Goal: Transaction & Acquisition: Purchase product/service

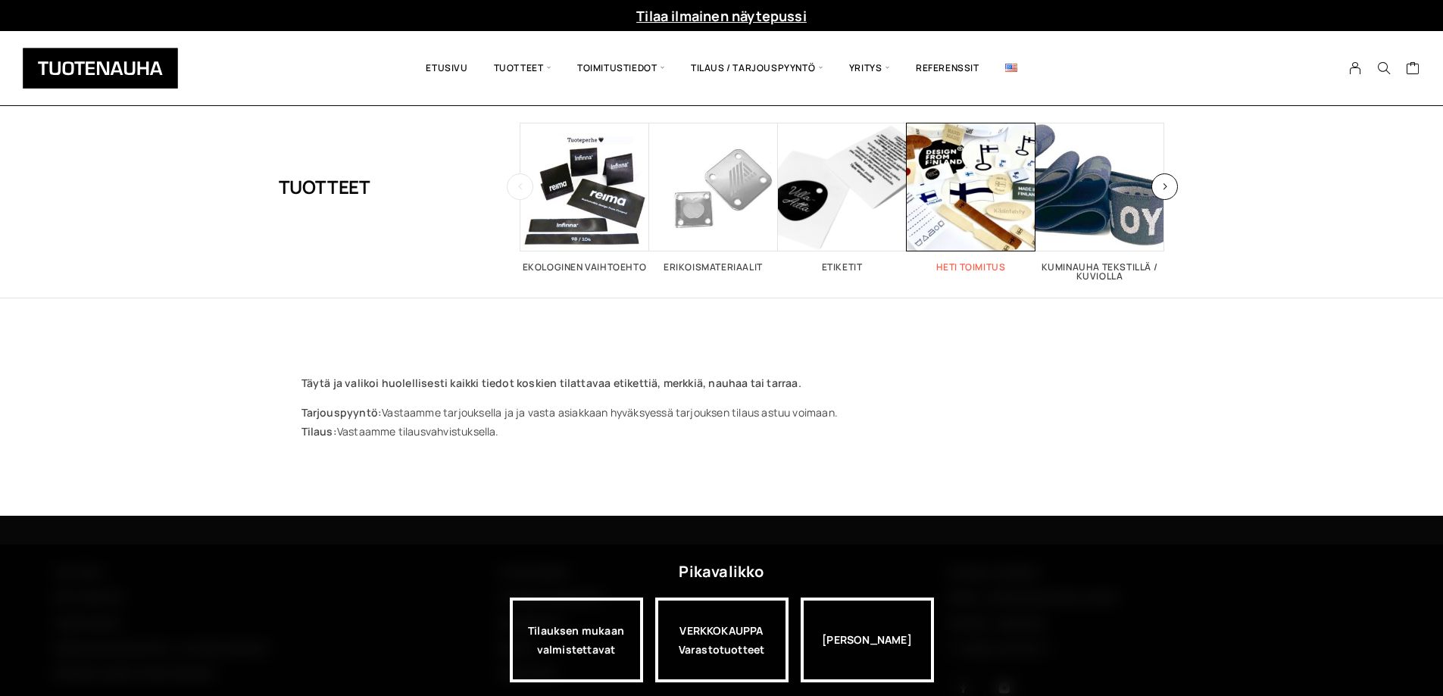
click at [980, 263] on h2 "Heti toimitus 52" at bounding box center [971, 267] width 129 height 9
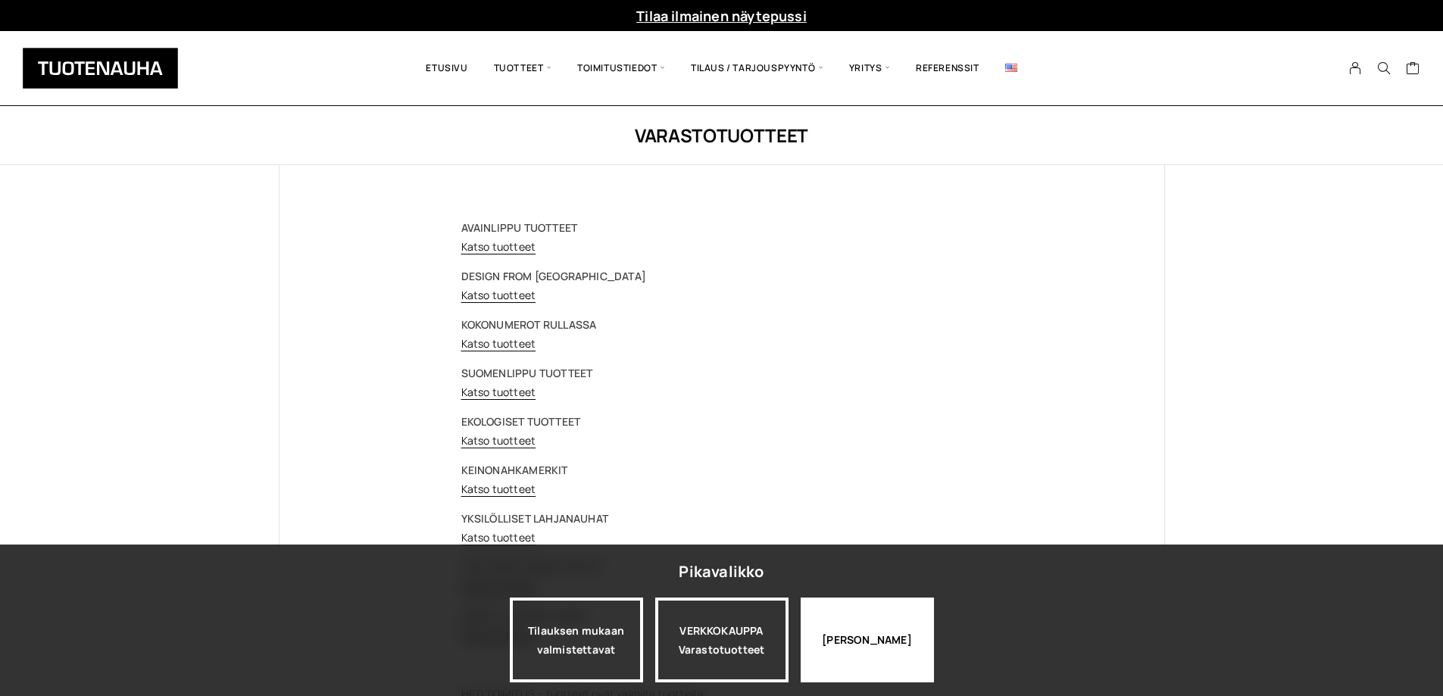
click at [843, 639] on div "Jatka katselua" at bounding box center [867, 640] width 133 height 85
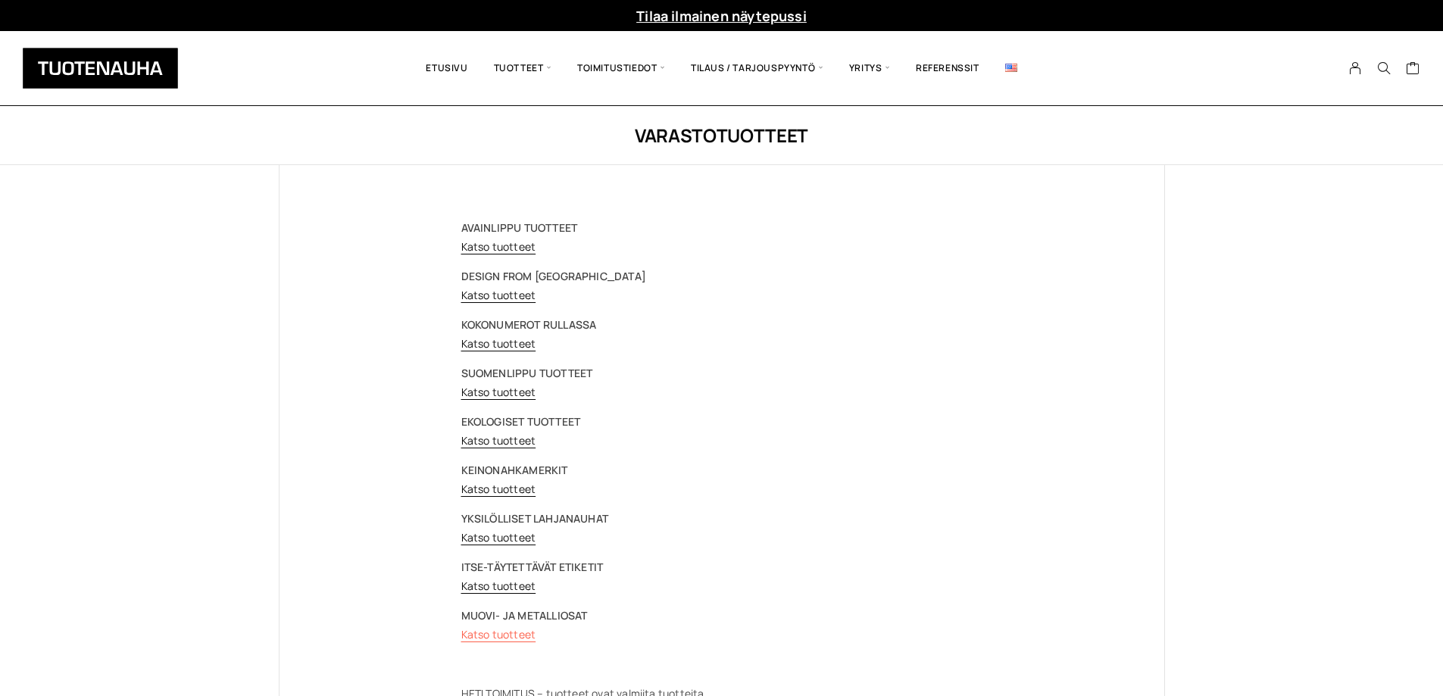
click at [511, 636] on link "Katso tuotteet" at bounding box center [498, 634] width 75 height 14
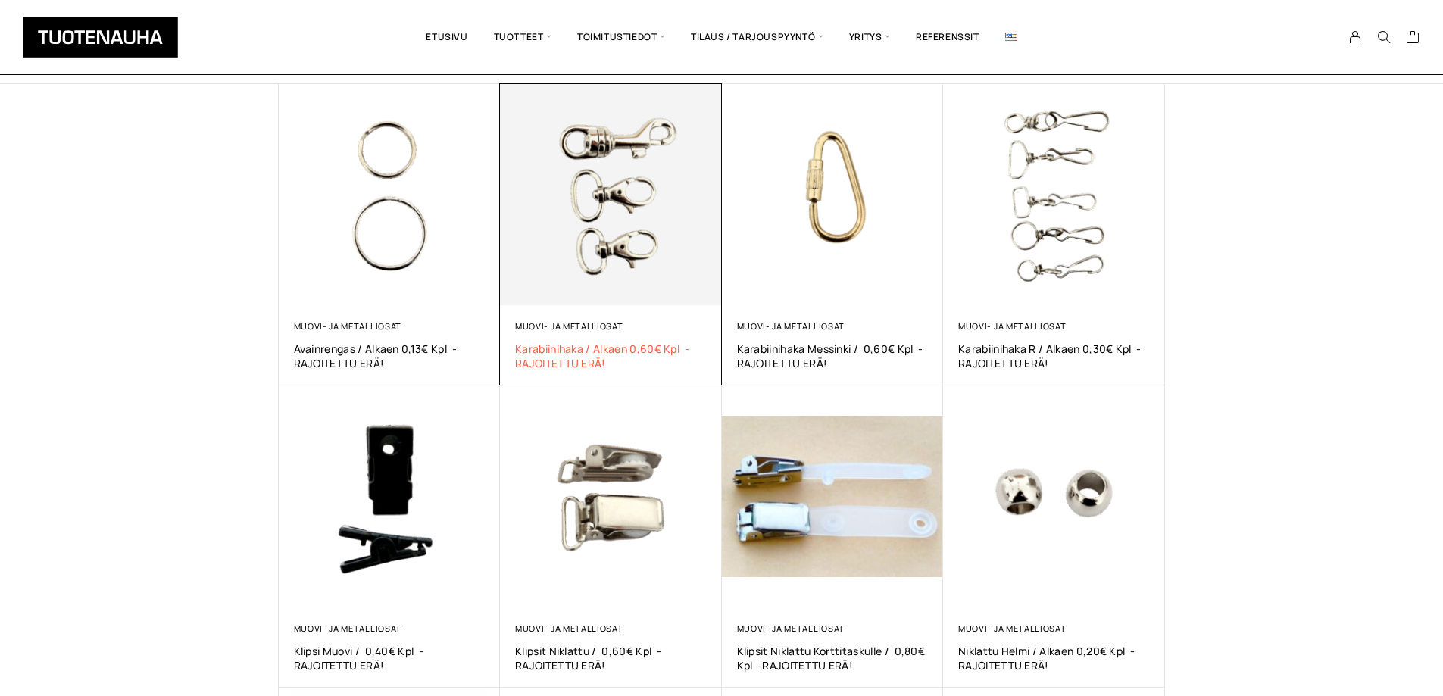
scroll to position [303, 0]
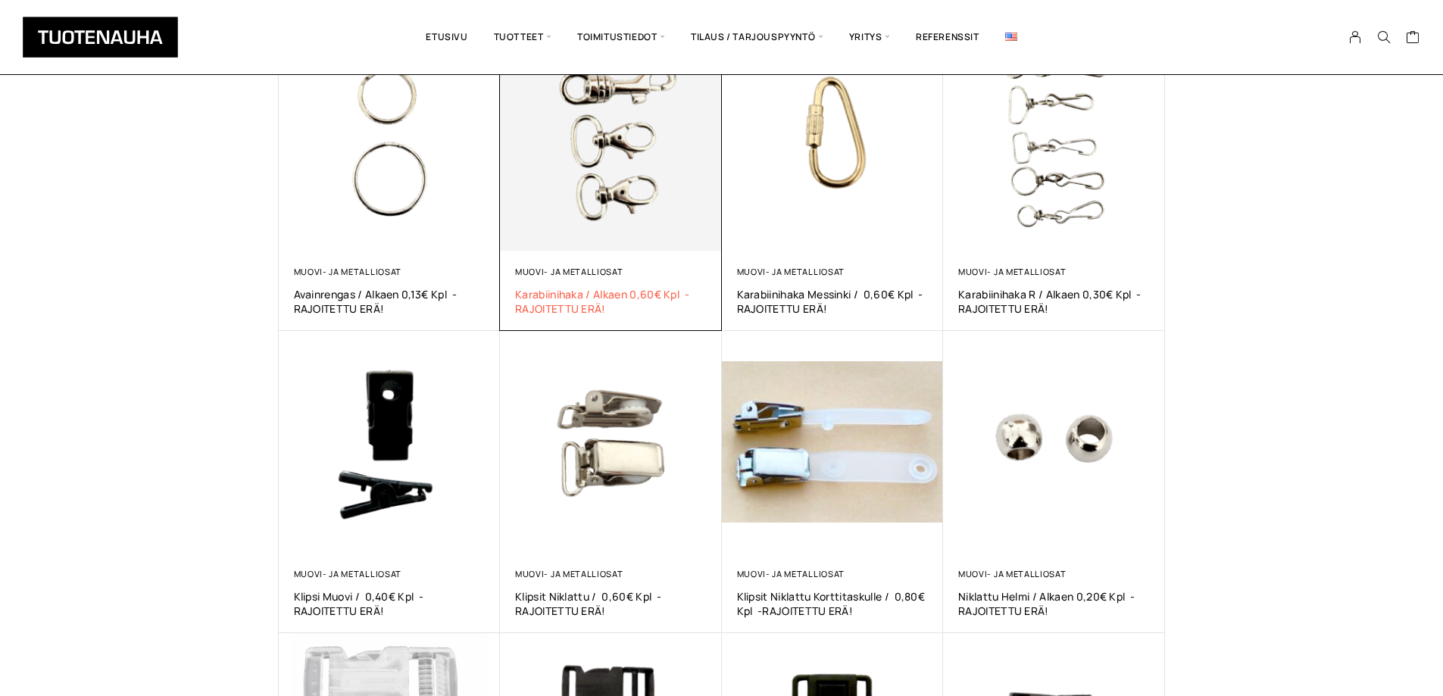
click at [585, 290] on span "Karabiinihaka / alkaen 0,60€ kpl -RAJOITETTU ERÄ!" at bounding box center [611, 301] width 192 height 29
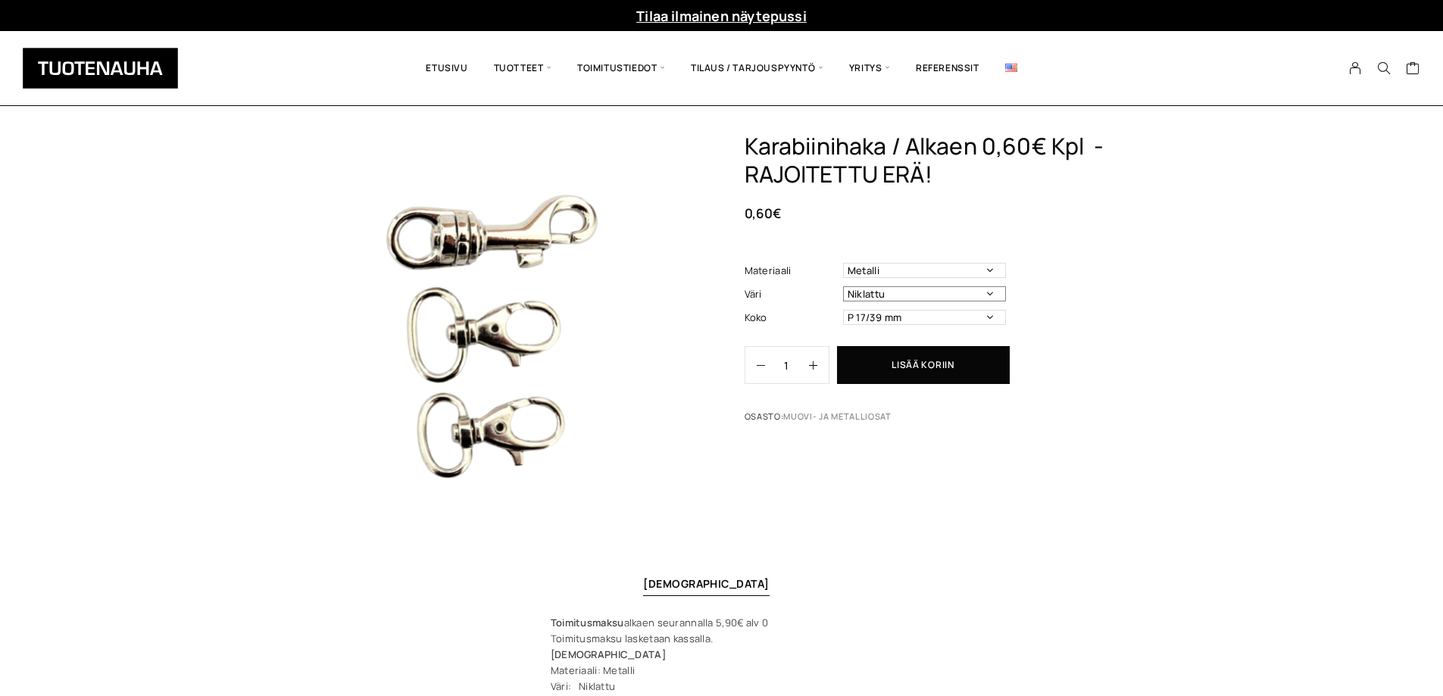
click at [911, 287] on select "Niklattu" at bounding box center [924, 293] width 163 height 15
click at [909, 318] on select "P 17/39 mm P 20/40 mm (0,80€ / kpl) P 9/58 mm (1,00€ / kpl)" at bounding box center [924, 317] width 163 height 15
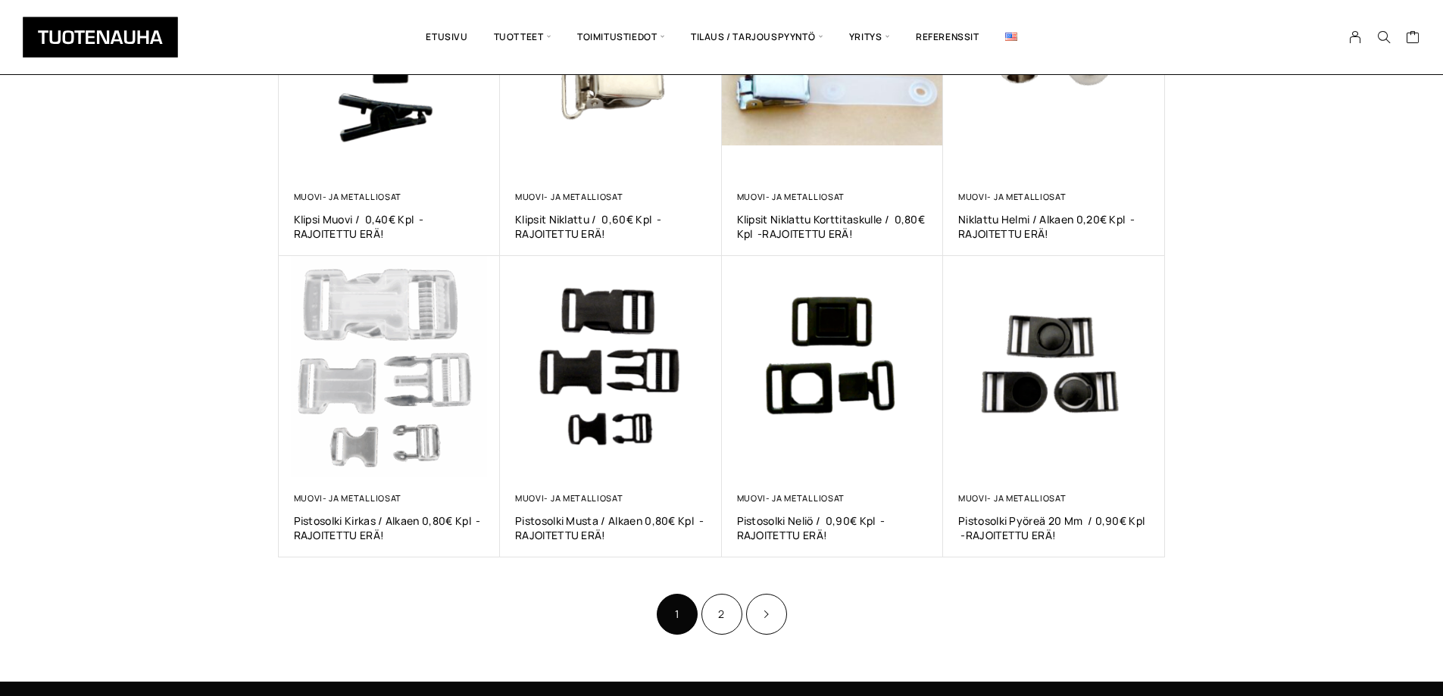
scroll to position [682, 0]
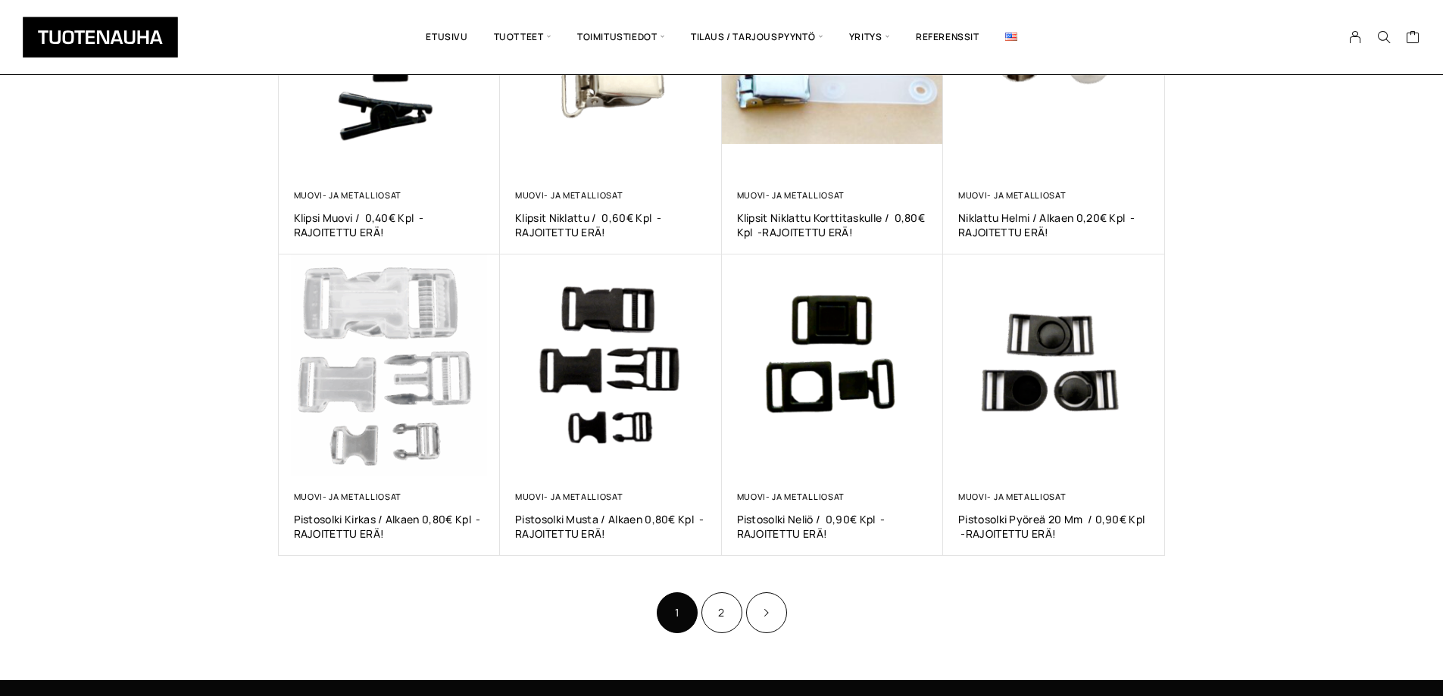
click at [739, 597] on li "2" at bounding box center [722, 612] width 41 height 41
click at [725, 608] on link "2" at bounding box center [722, 612] width 41 height 41
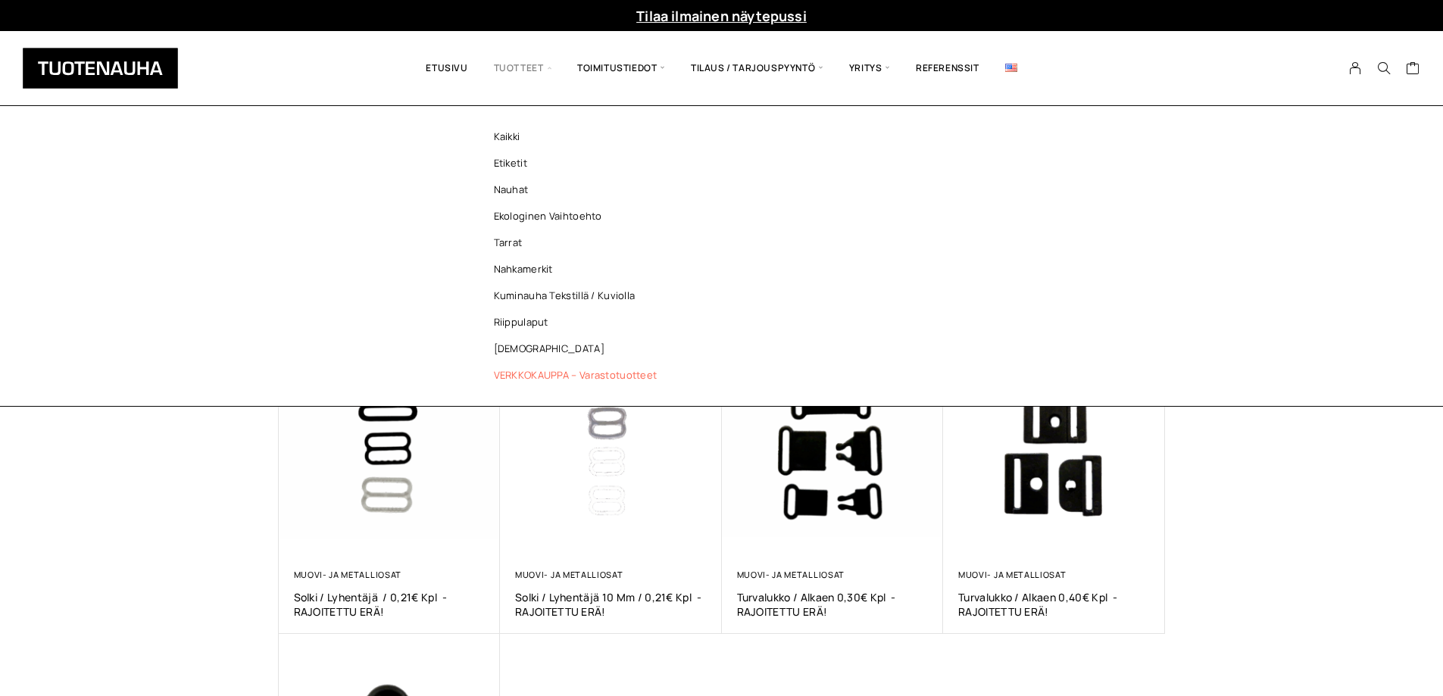
click at [514, 376] on link "VERKKOKAUPPA – Varastotuotteet" at bounding box center [580, 375] width 220 height 27
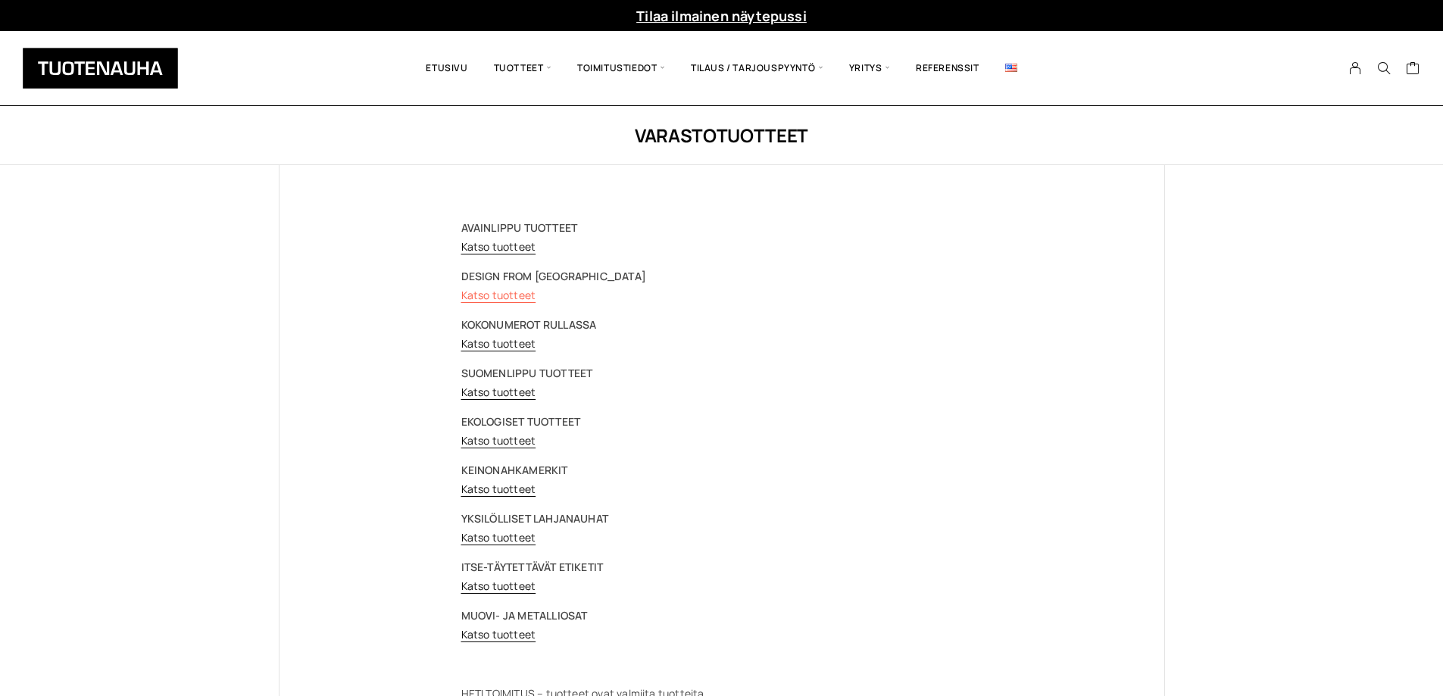
click at [523, 295] on link "Katso tuotteet" at bounding box center [498, 295] width 75 height 14
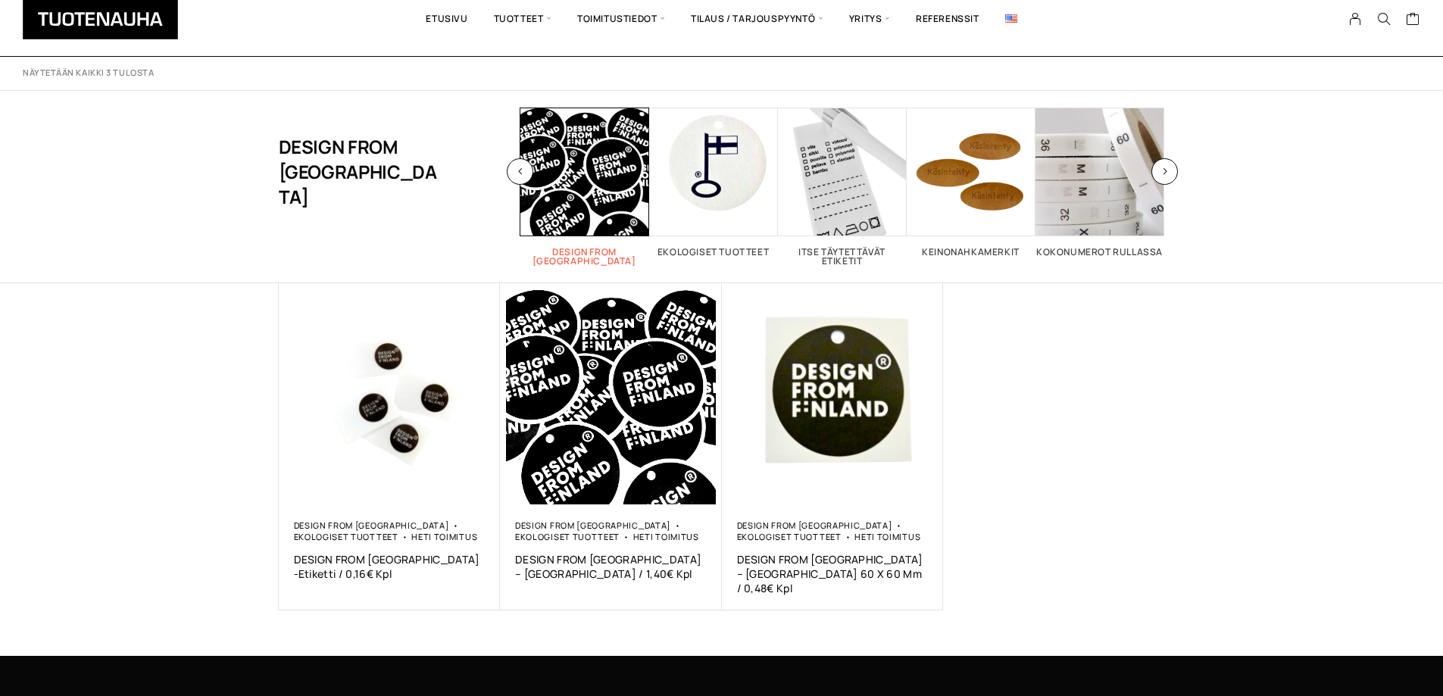
scroll to position [76, 0]
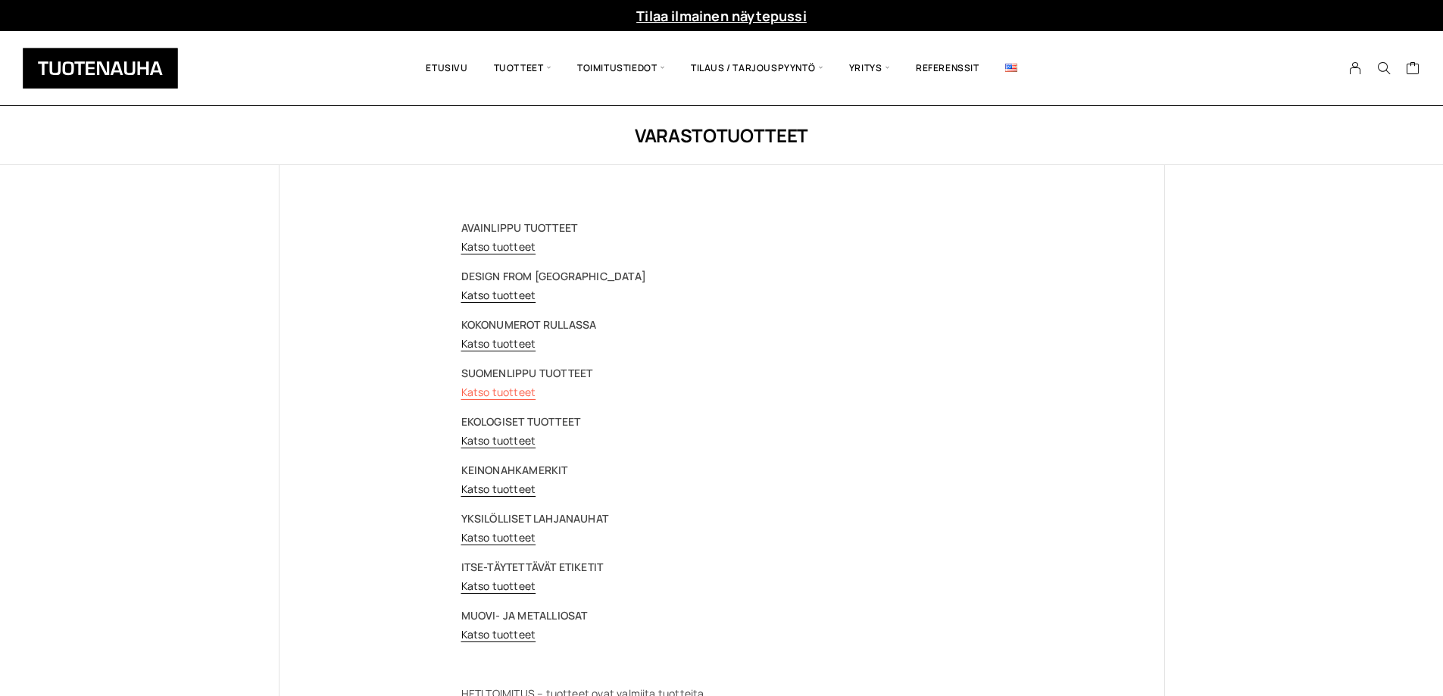
click at [506, 392] on link "Katso tuotteet" at bounding box center [498, 392] width 75 height 14
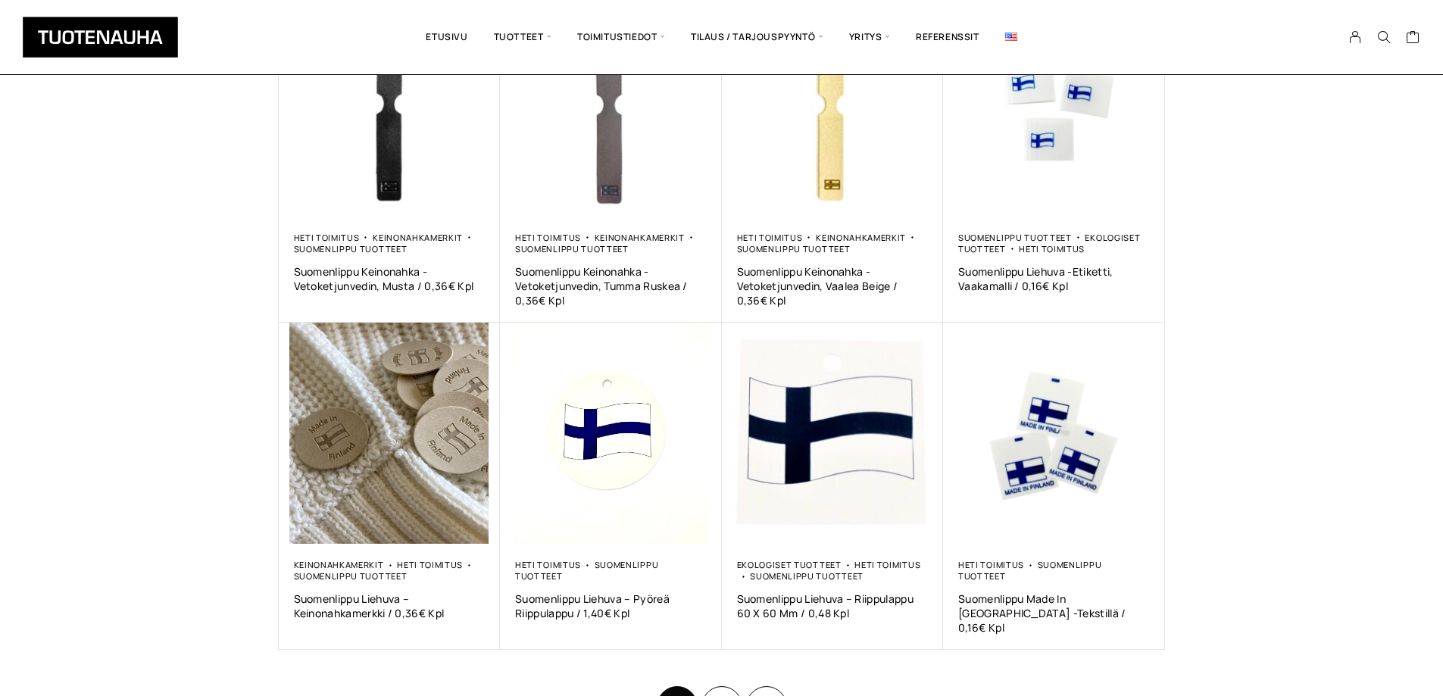
scroll to position [682, 0]
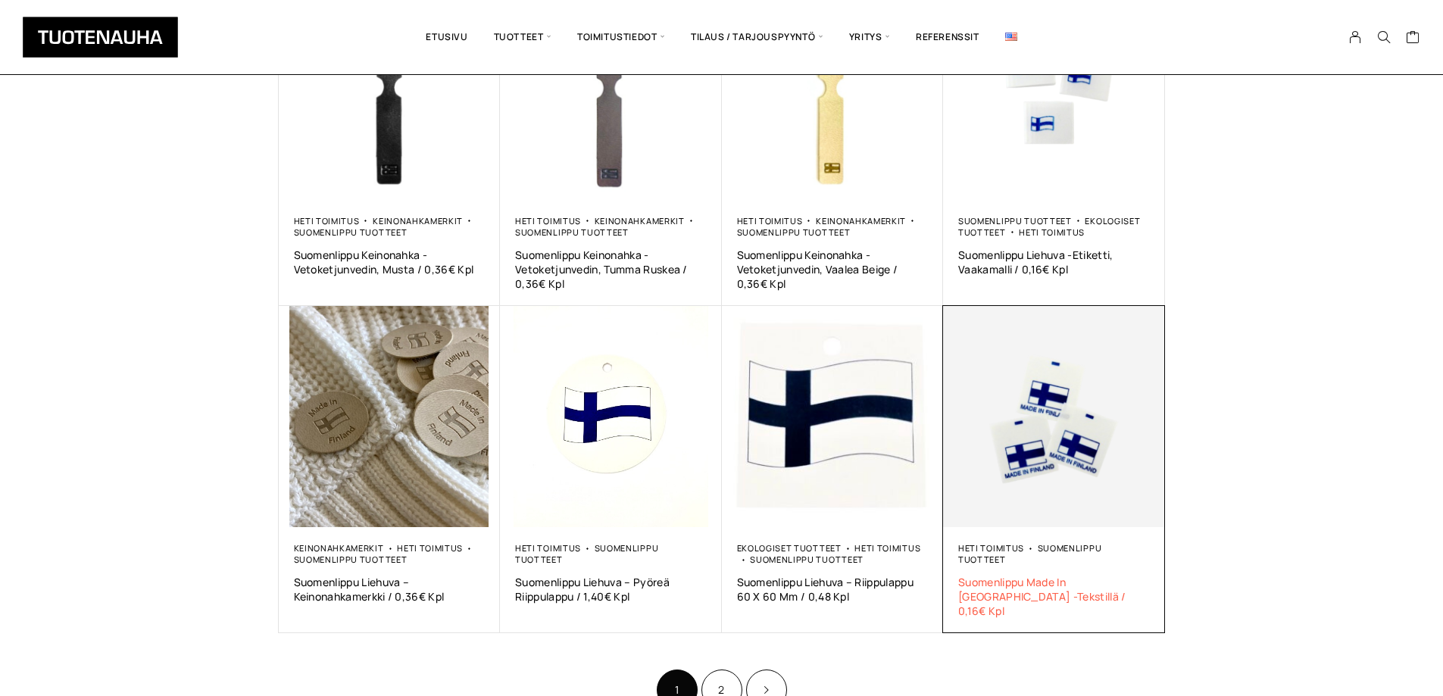
click at [995, 575] on span "Suomenlippu Made In [GEOGRAPHIC_DATA] -Tekstillä / 0,16€ Kpl" at bounding box center [1054, 596] width 192 height 43
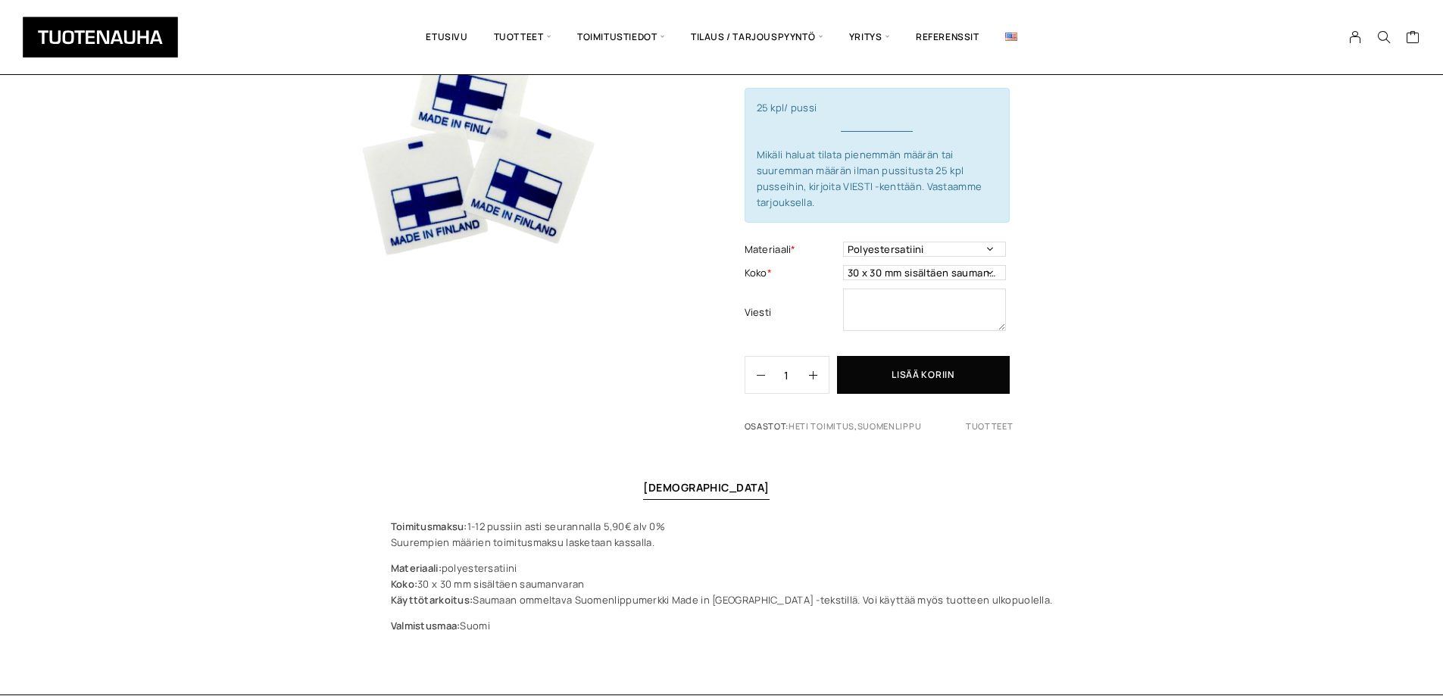
scroll to position [227, 0]
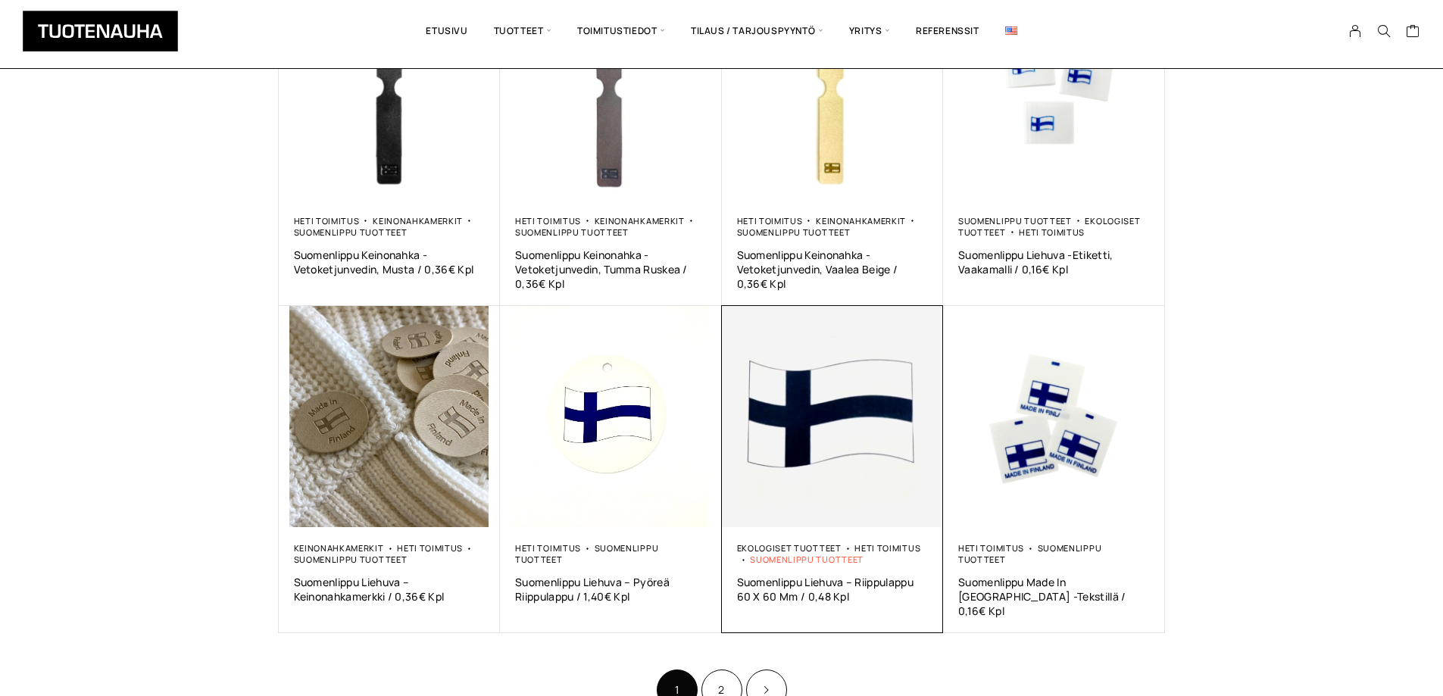
scroll to position [682, 0]
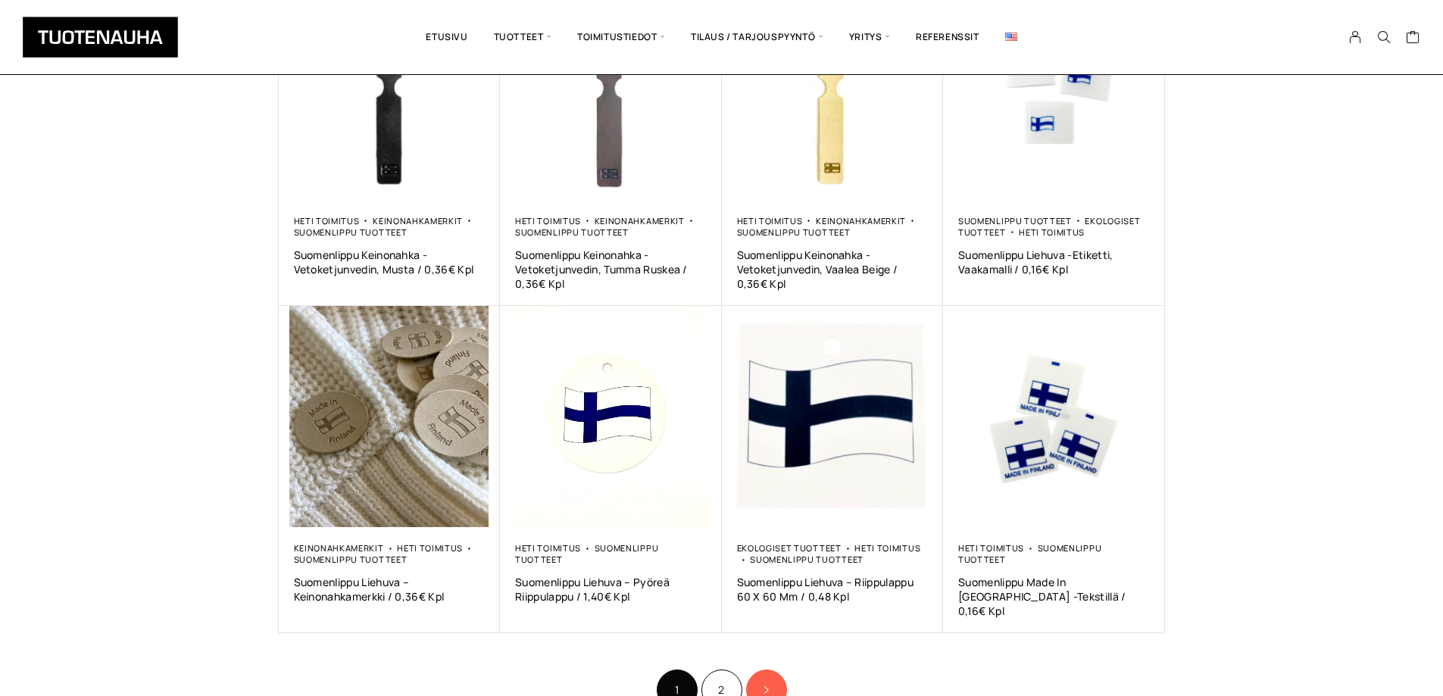
click at [765, 686] on icon "Product Pagination" at bounding box center [766, 690] width 8 height 9
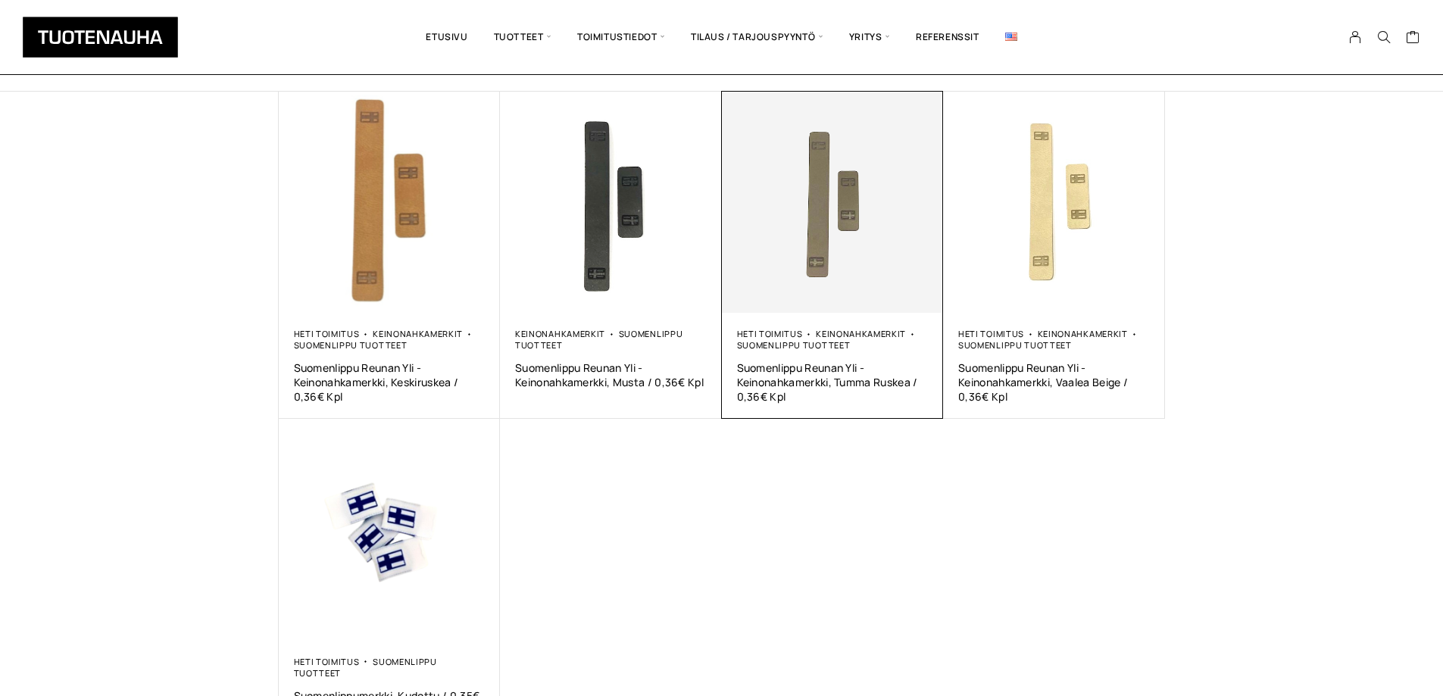
scroll to position [303, 0]
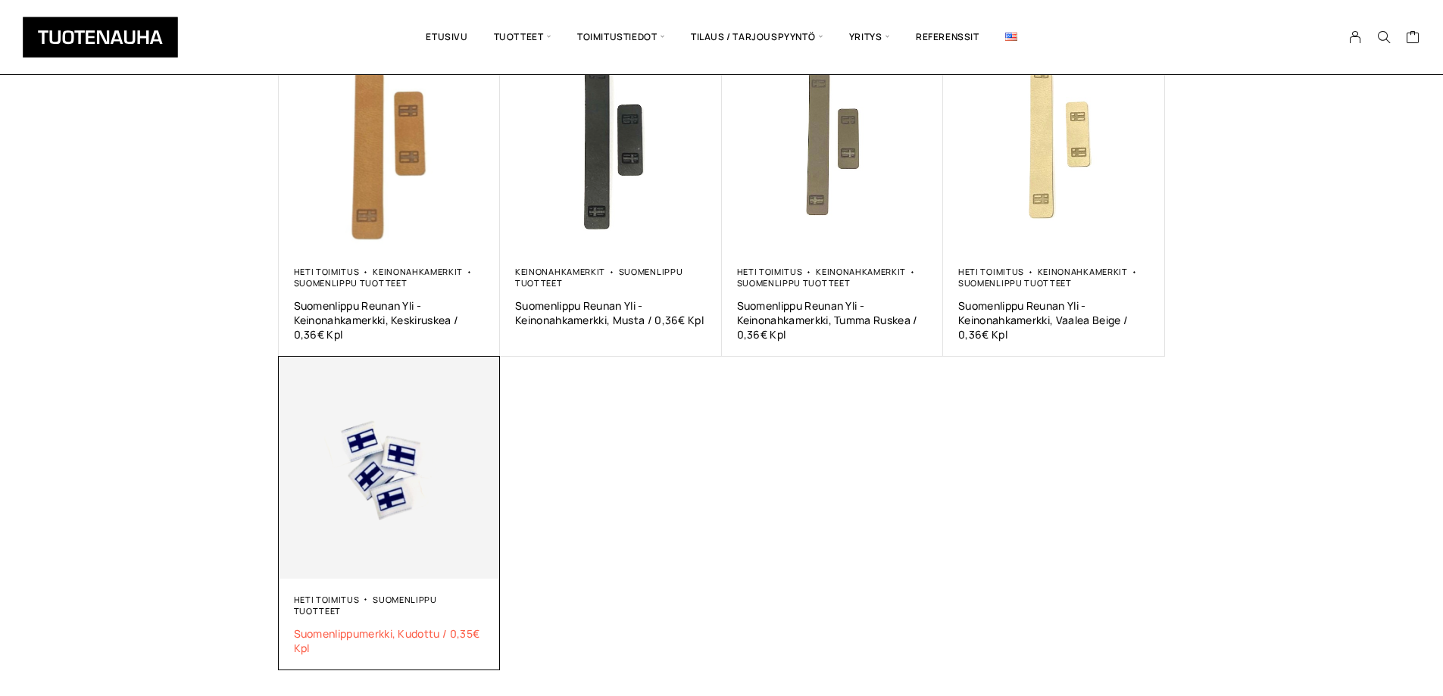
click at [375, 627] on span "Suomenlippumerkki, Kudottu / 0,35€ Kpl" at bounding box center [390, 641] width 192 height 29
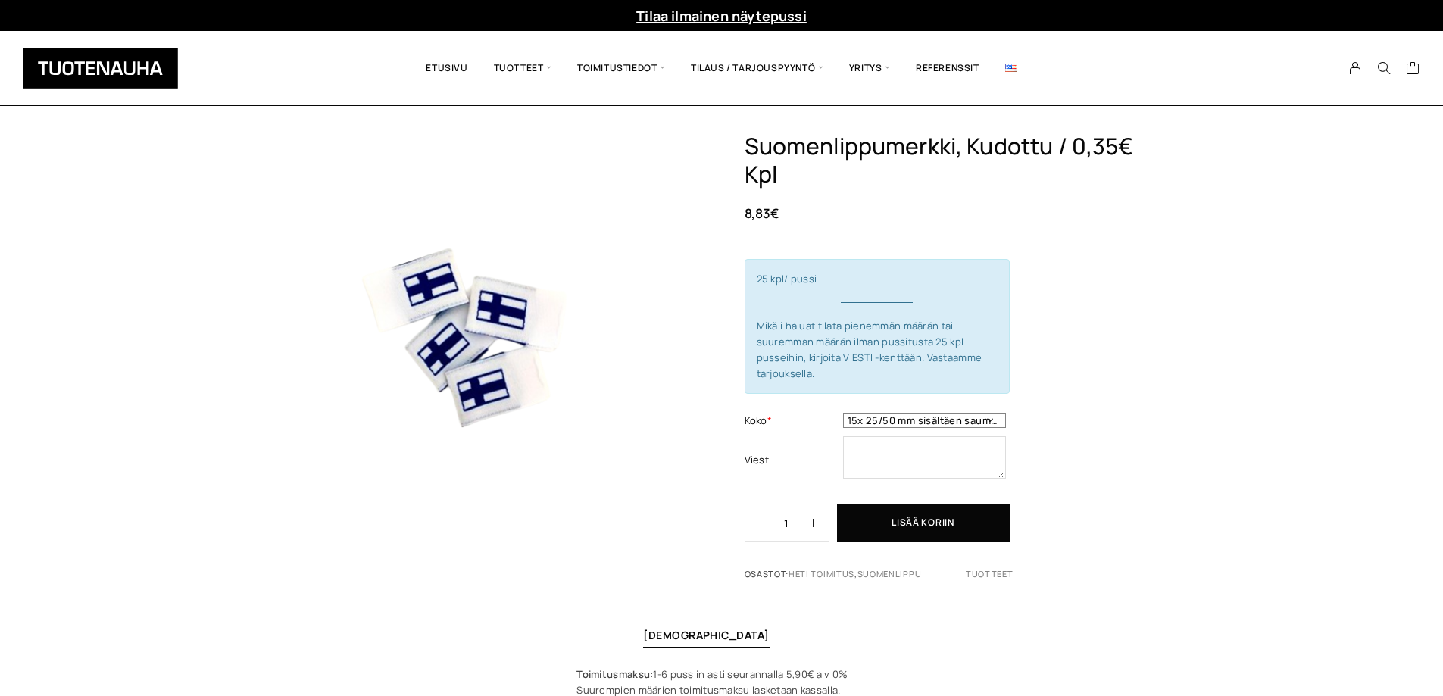
click at [914, 414] on select "15x 25/50 mm sisältäen saumanvaran" at bounding box center [924, 420] width 163 height 15
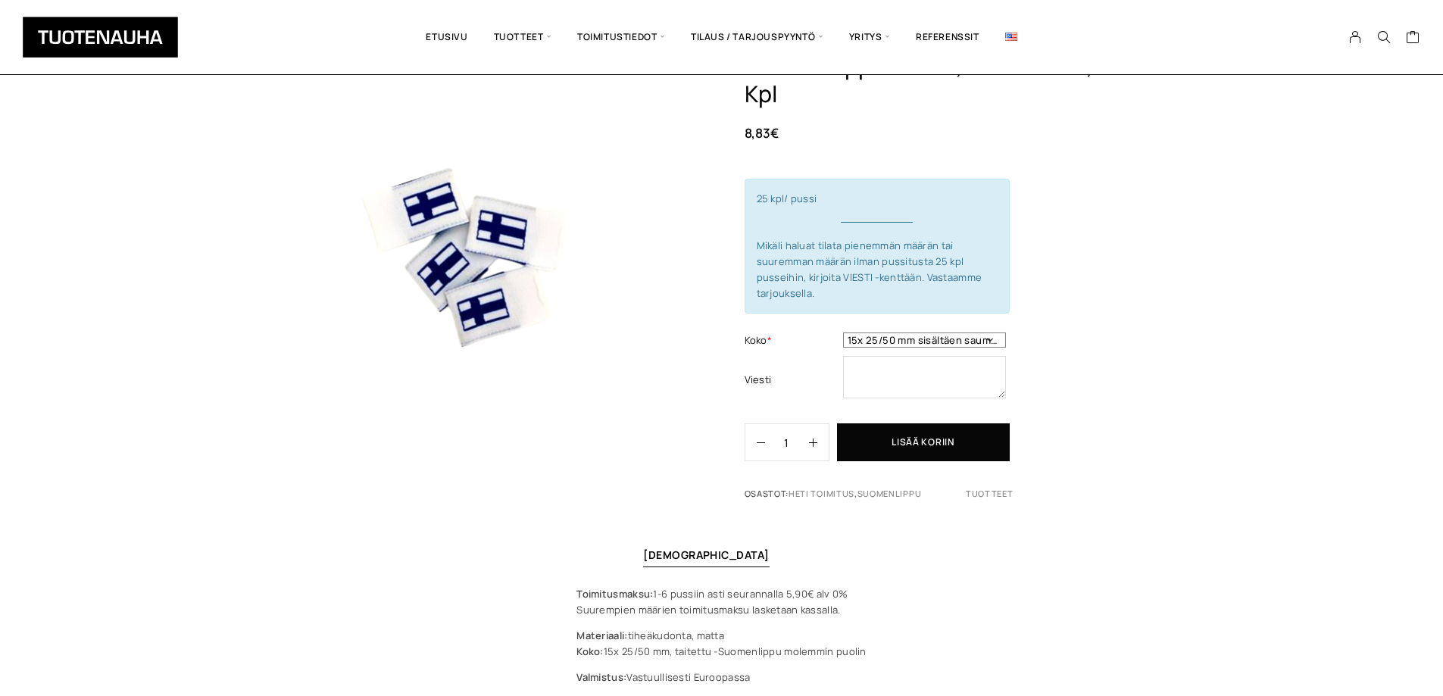
scroll to position [76, 0]
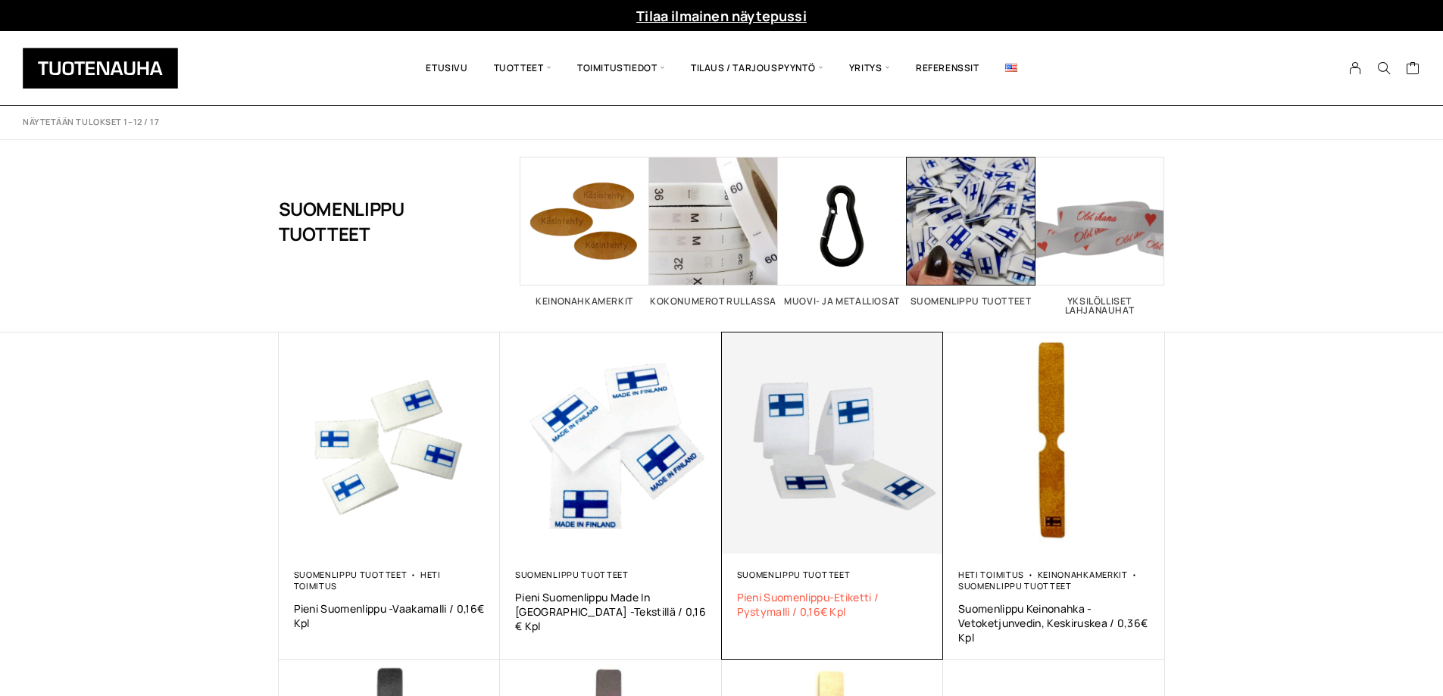
click at [797, 601] on span "Pieni Suomenlippu-etiketti / pystymalli / 0,16€ kpl" at bounding box center [833, 604] width 192 height 29
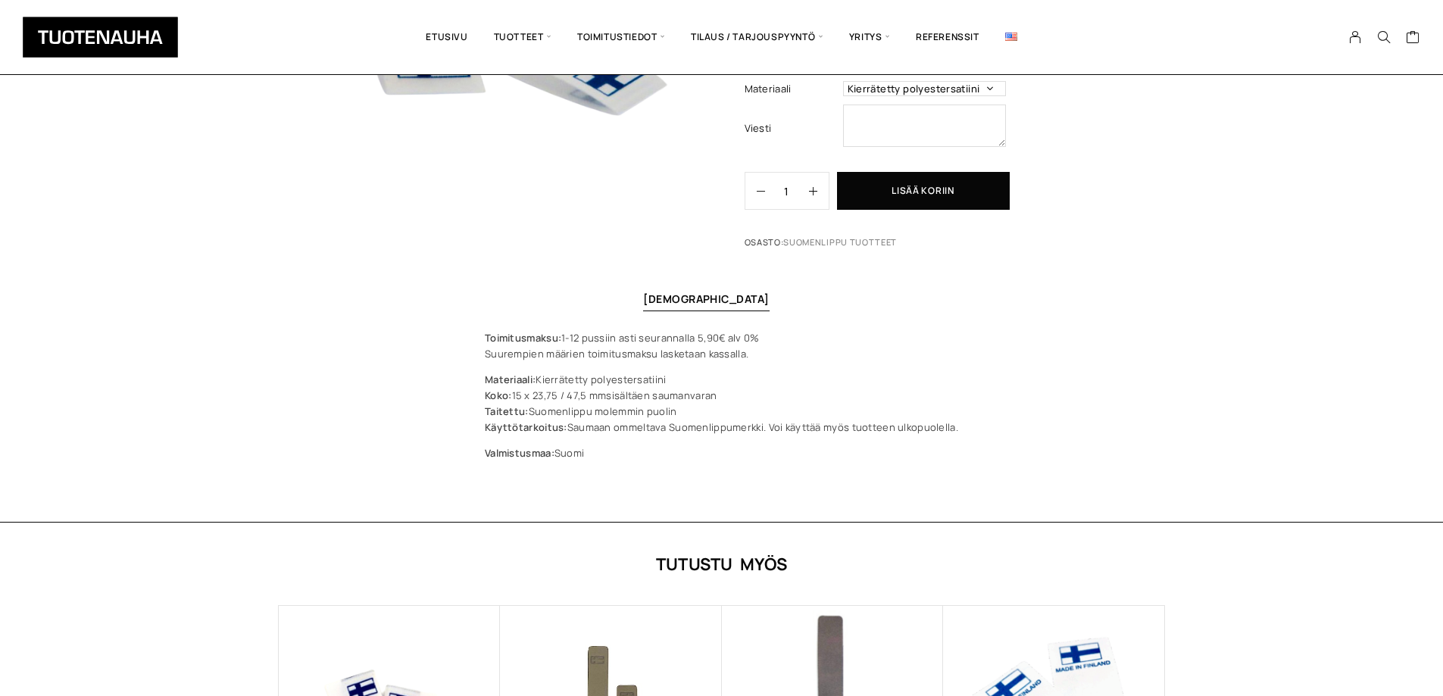
scroll to position [303, 0]
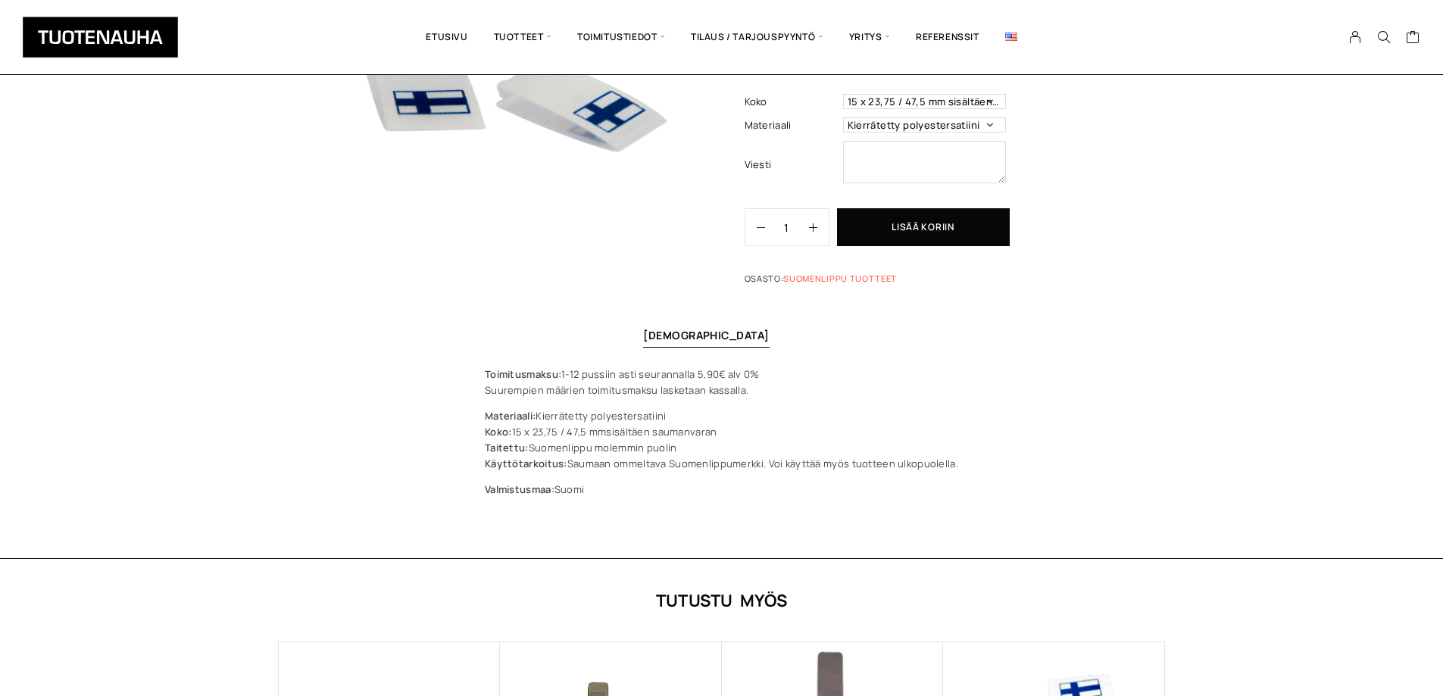
click at [830, 277] on link "Suomenlippu tuotteet" at bounding box center [840, 278] width 114 height 11
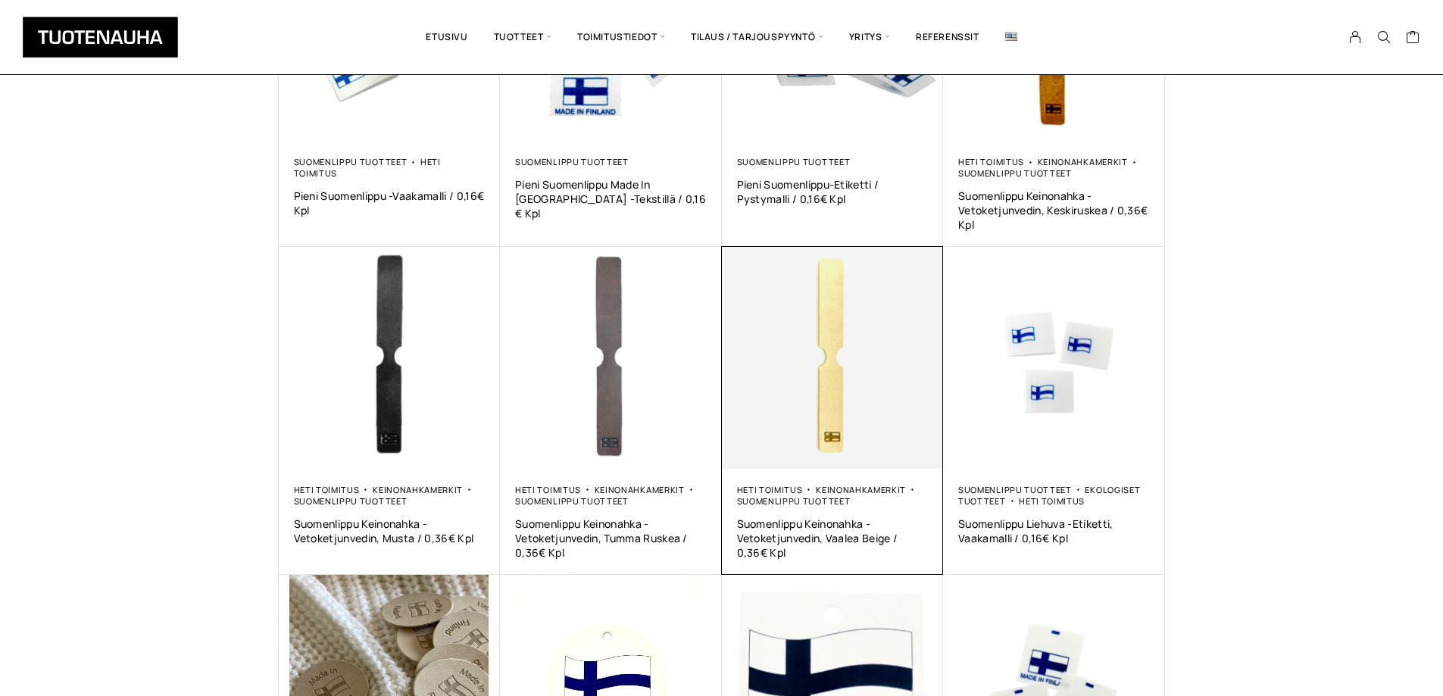
scroll to position [455, 0]
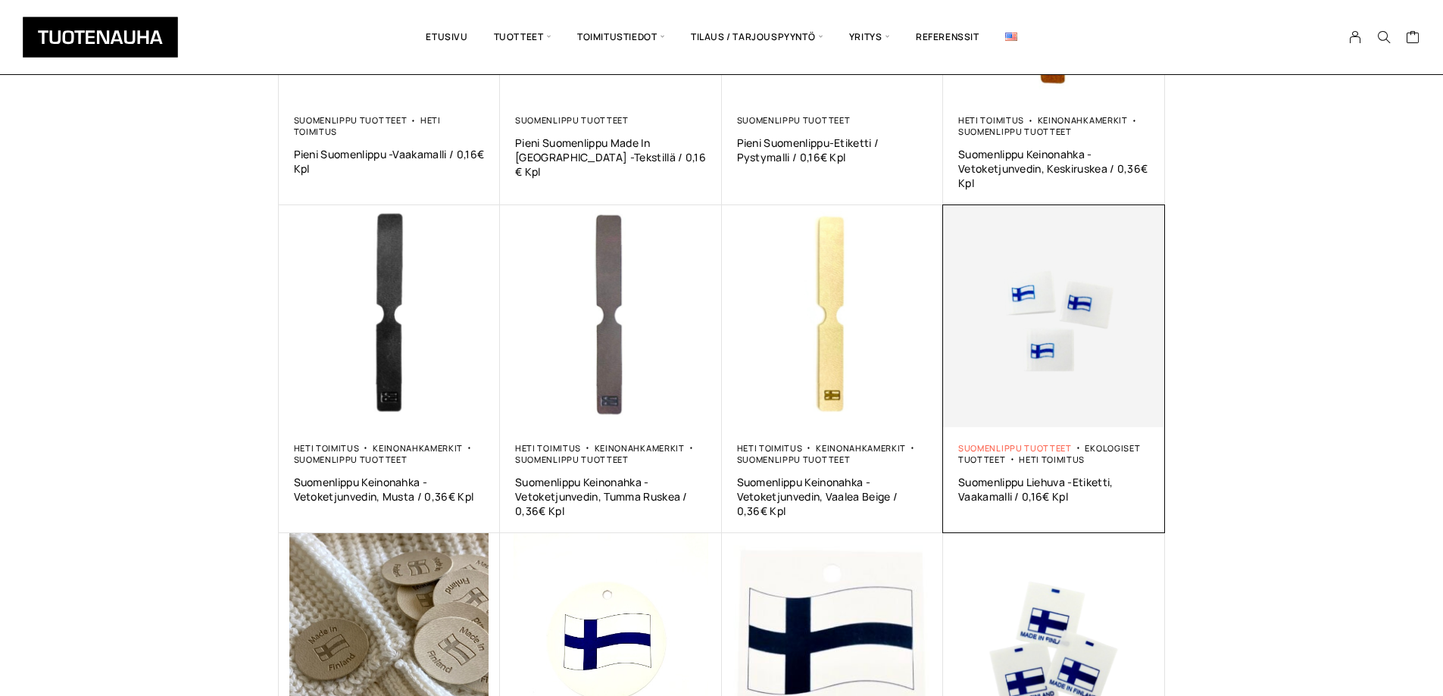
click at [1040, 451] on link "Suomenlippu tuotteet" at bounding box center [1015, 447] width 114 height 11
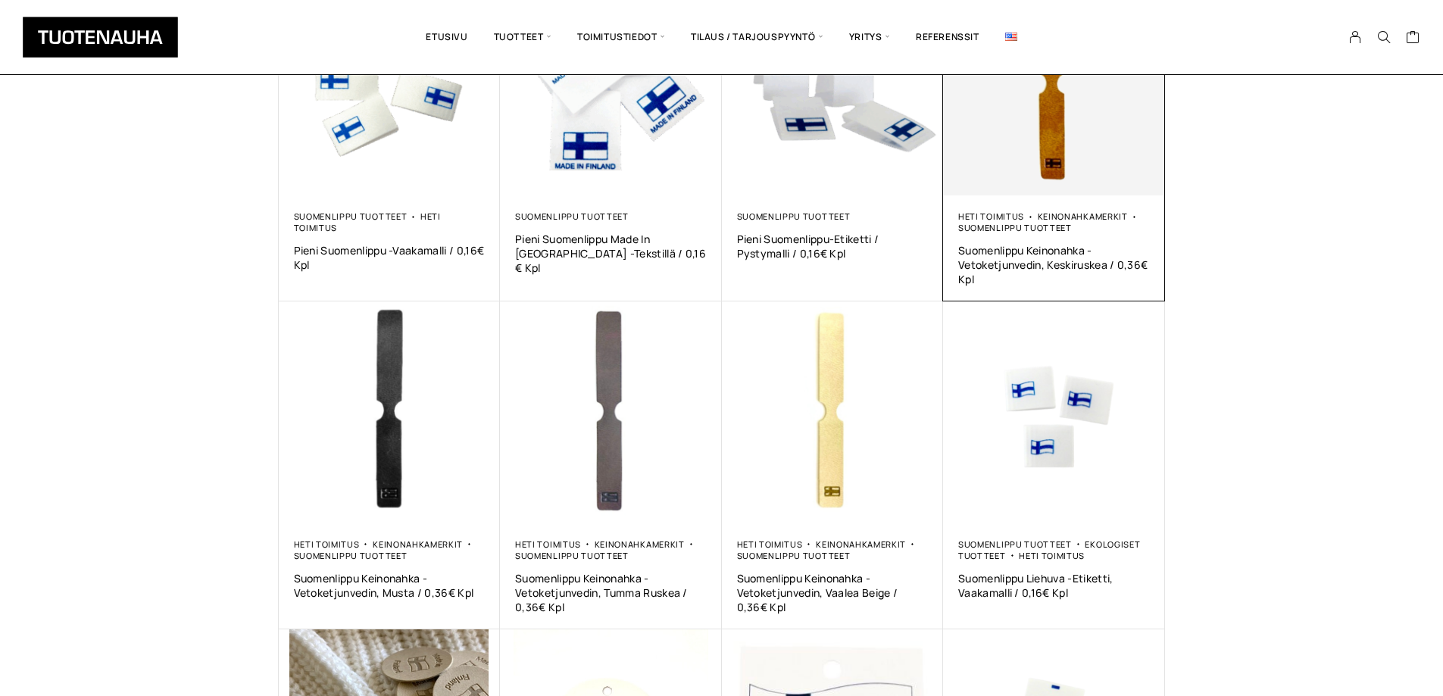
scroll to position [455, 0]
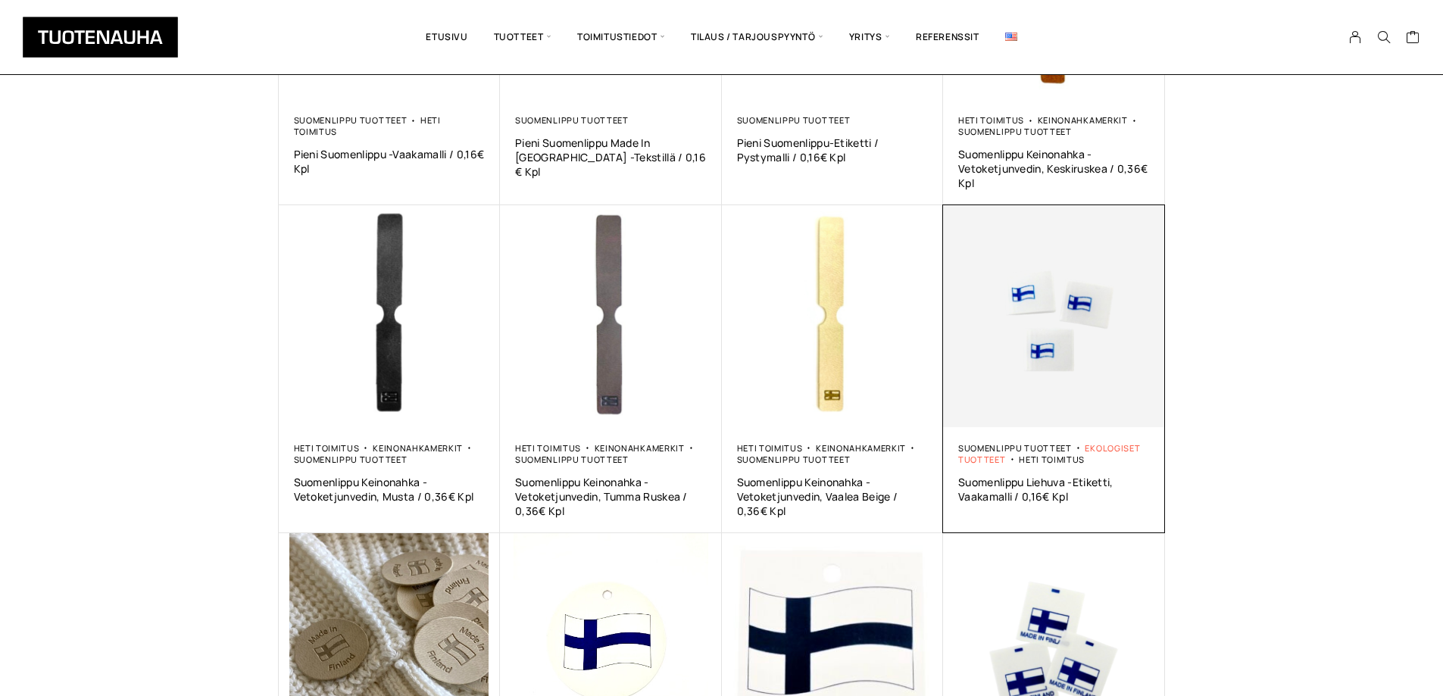
click at [993, 458] on link "Ekologiset tuotteet" at bounding box center [1049, 453] width 182 height 23
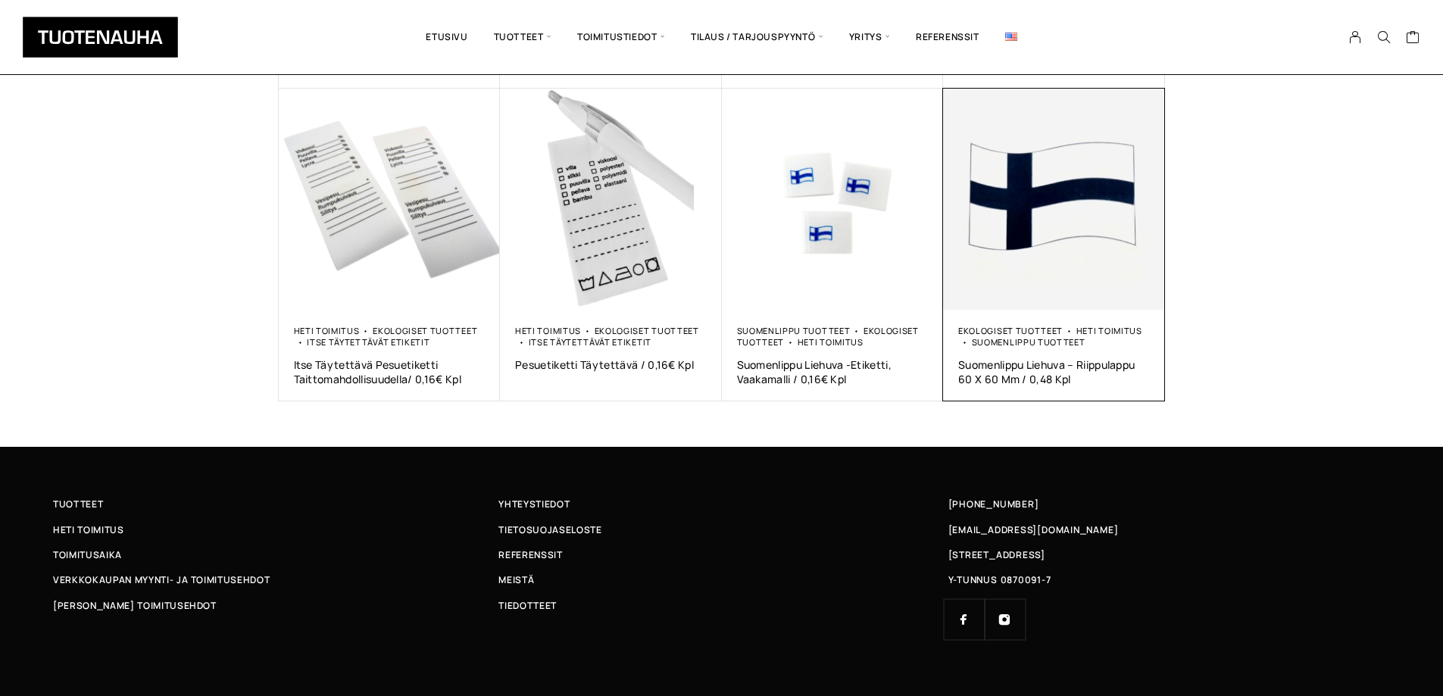
scroll to position [886, 0]
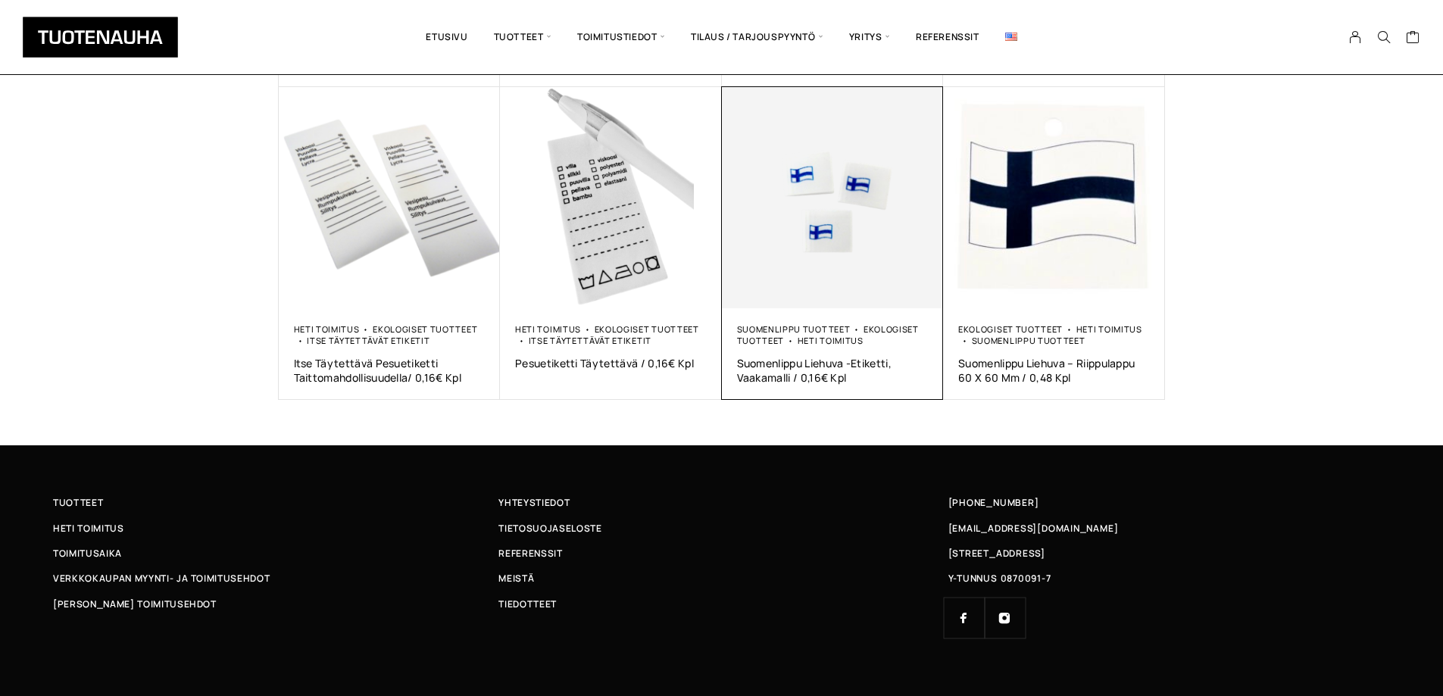
click at [854, 202] on img at bounding box center [833, 198] width 222 height 222
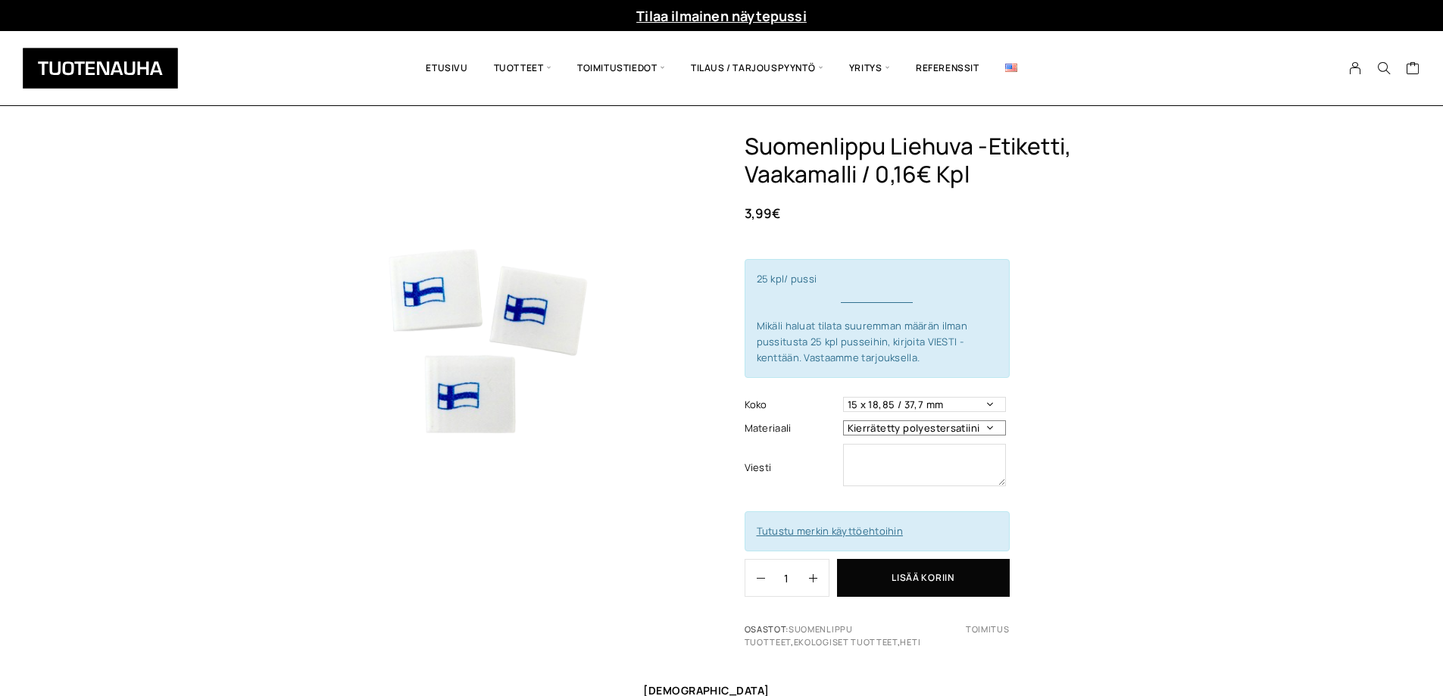
click at [921, 427] on select "Kierrätetty polyestersatiini" at bounding box center [924, 427] width 163 height 15
click at [933, 405] on select "15 x 18,85 / 37,7 mm" at bounding box center [924, 404] width 163 height 15
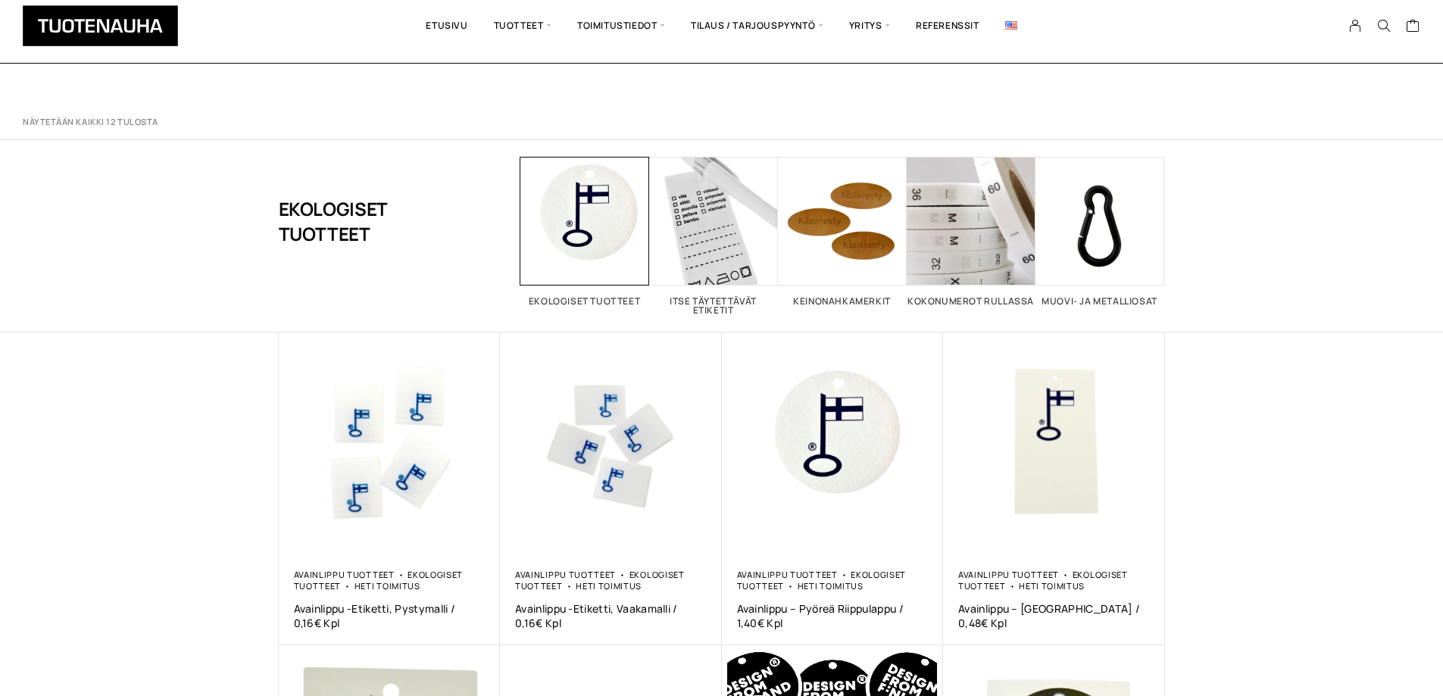
scroll to position [886, 0]
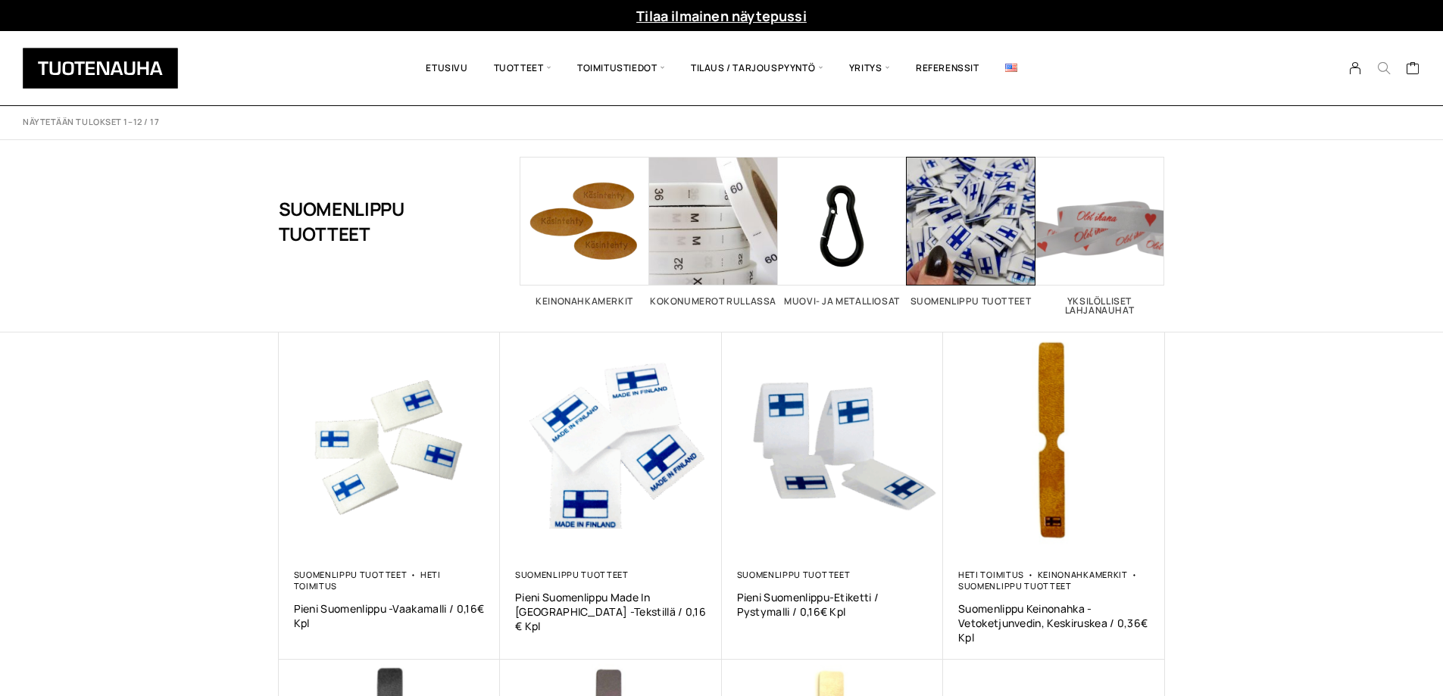
click at [1380, 67] on icon "Search" at bounding box center [1384, 68] width 14 height 14
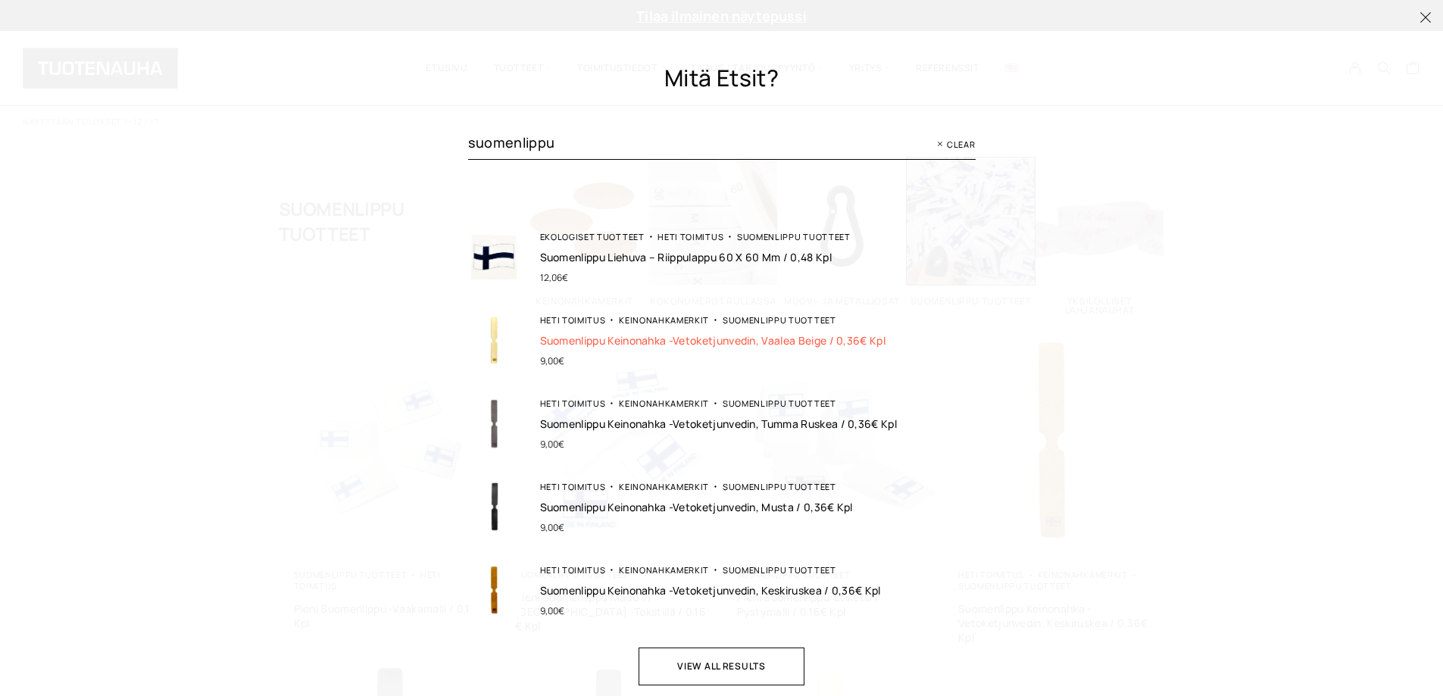
scroll to position [252, 0]
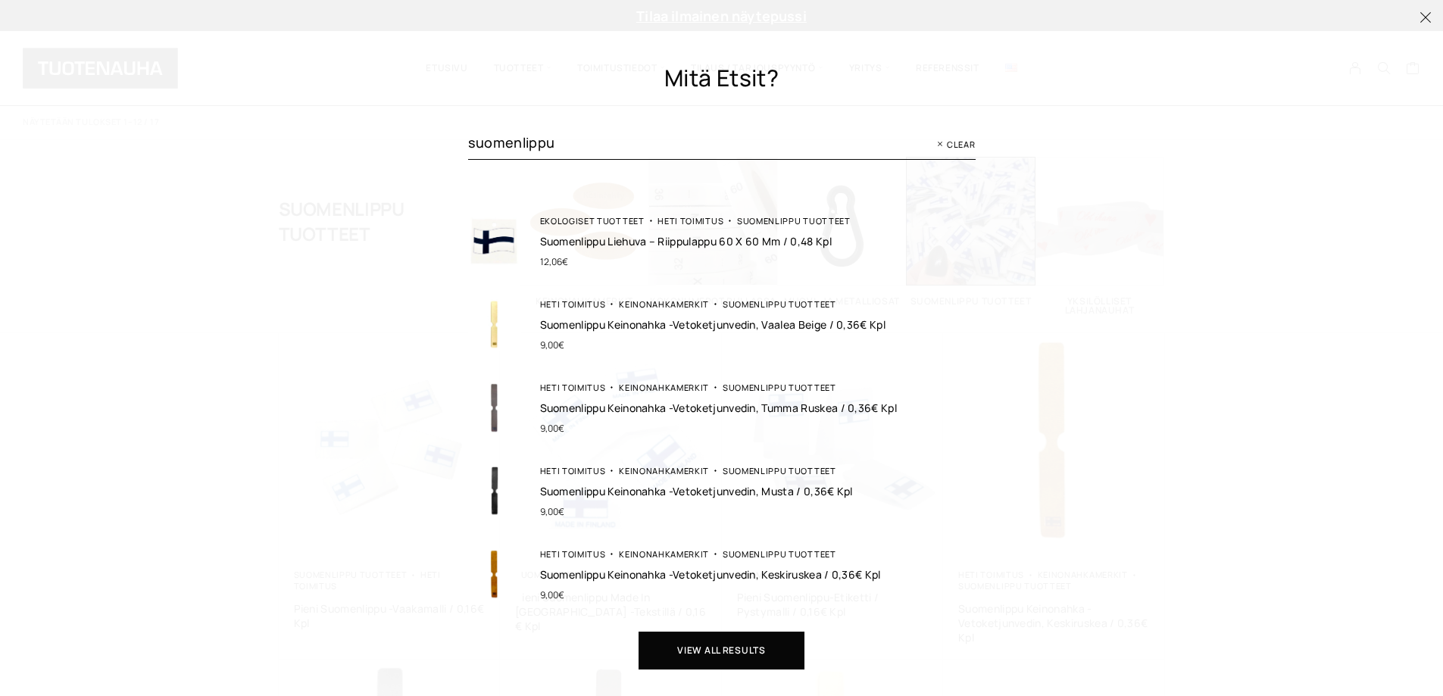
type input "suomenlippu"
click at [737, 645] on button "View all results" at bounding box center [722, 651] width 166 height 38
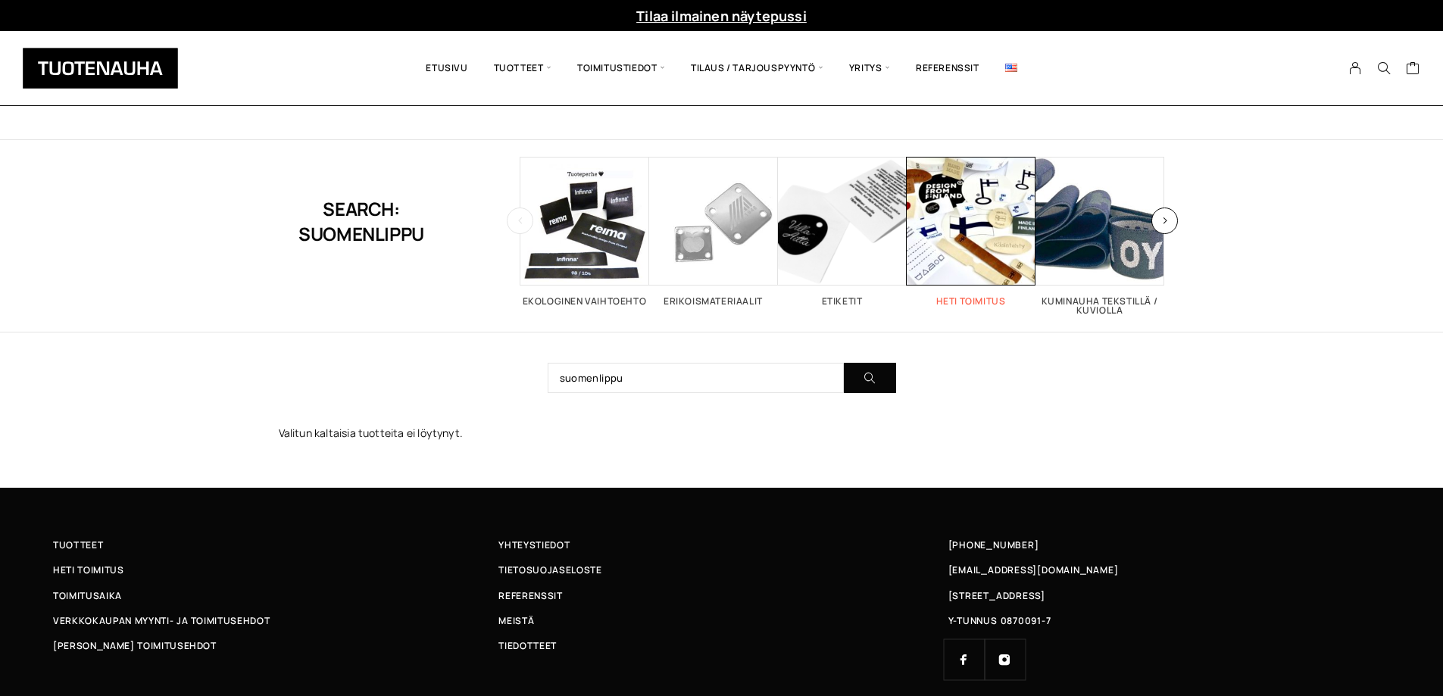
click at [955, 297] on h2 "Heti toimitus 52" at bounding box center [971, 301] width 129 height 9
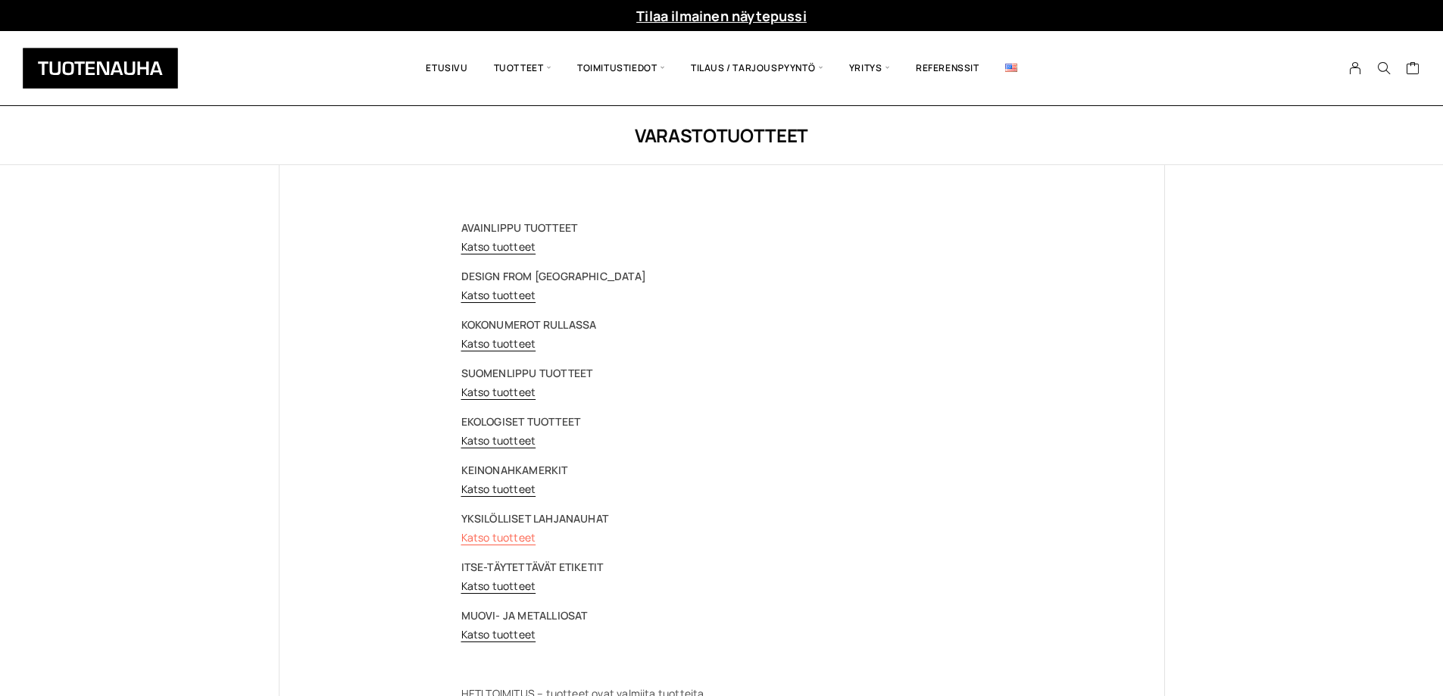
click at [505, 536] on link "Katso tuotteet" at bounding box center [498, 537] width 75 height 14
click at [502, 292] on link "Katso tuotteet" at bounding box center [498, 295] width 75 height 14
click at [494, 242] on link "Katso tuotteet" at bounding box center [498, 246] width 75 height 14
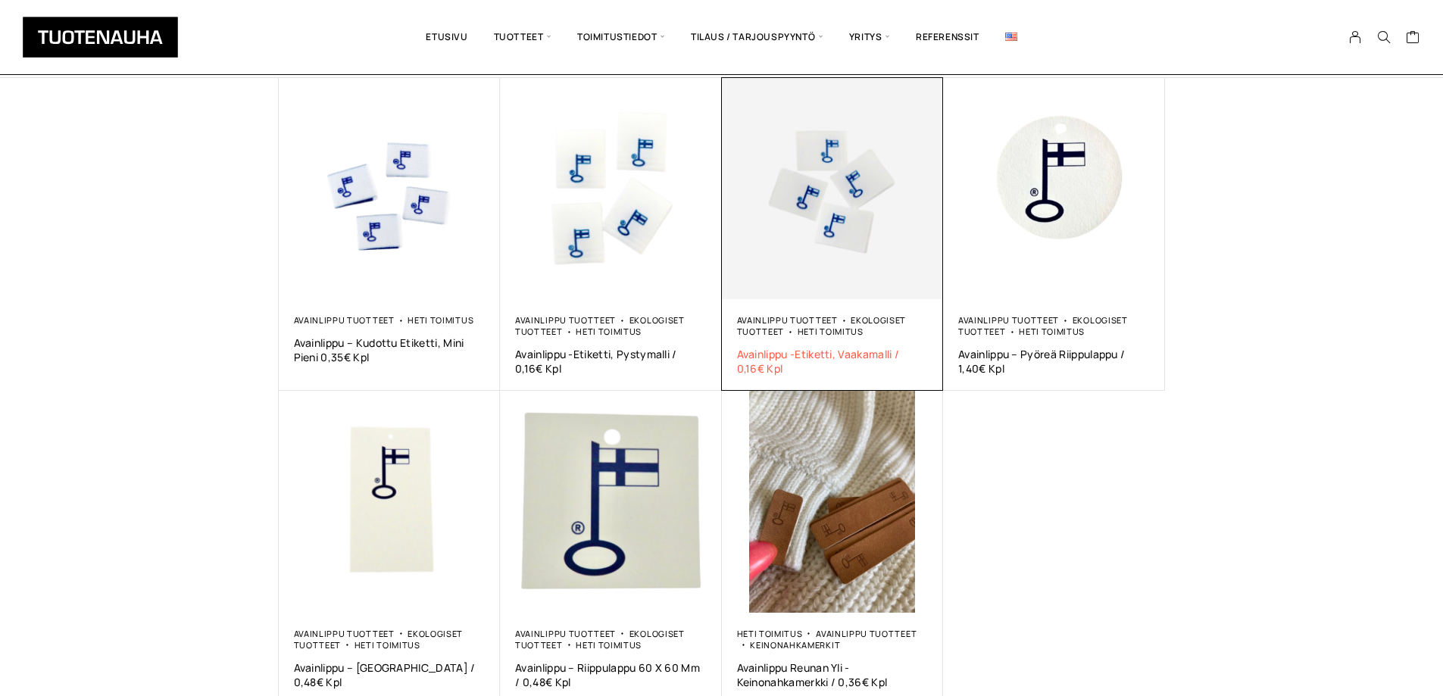
scroll to position [303, 0]
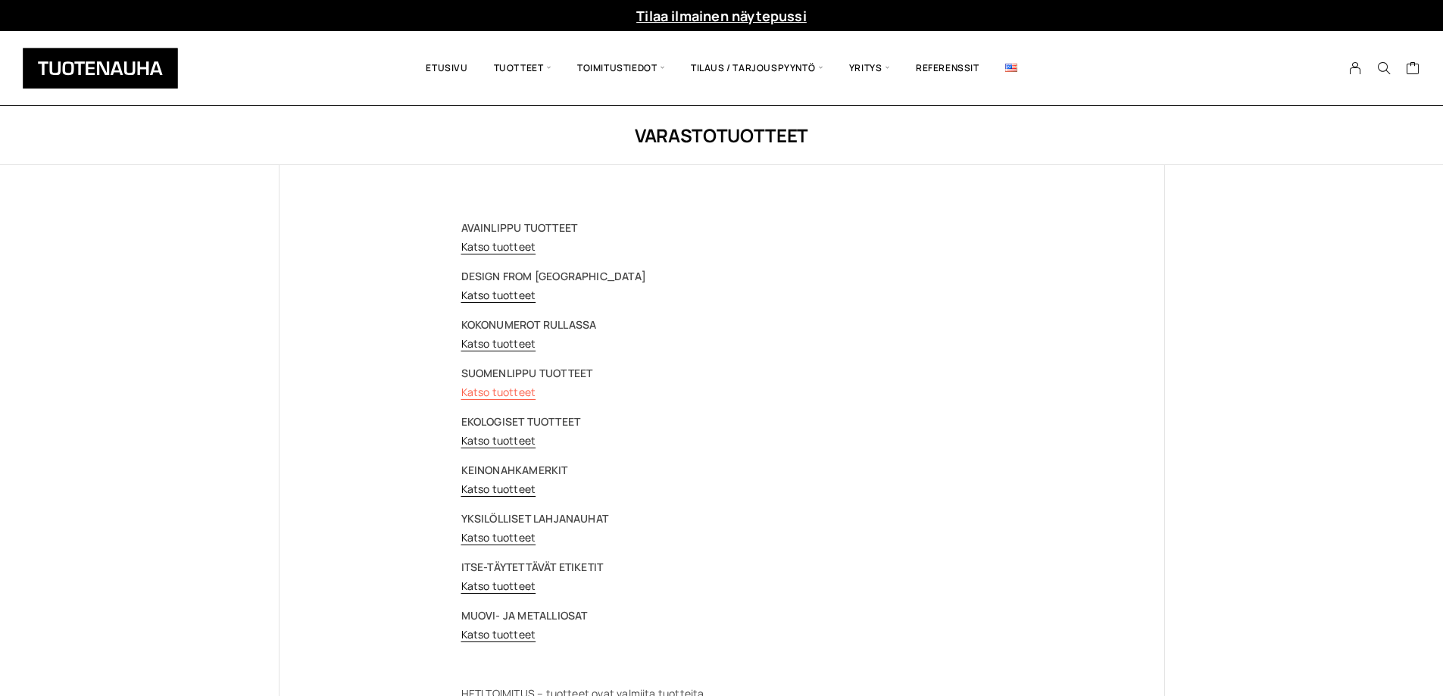
click at [506, 394] on link "Katso tuotteet" at bounding box center [498, 392] width 75 height 14
